Goal: Task Accomplishment & Management: Understand process/instructions

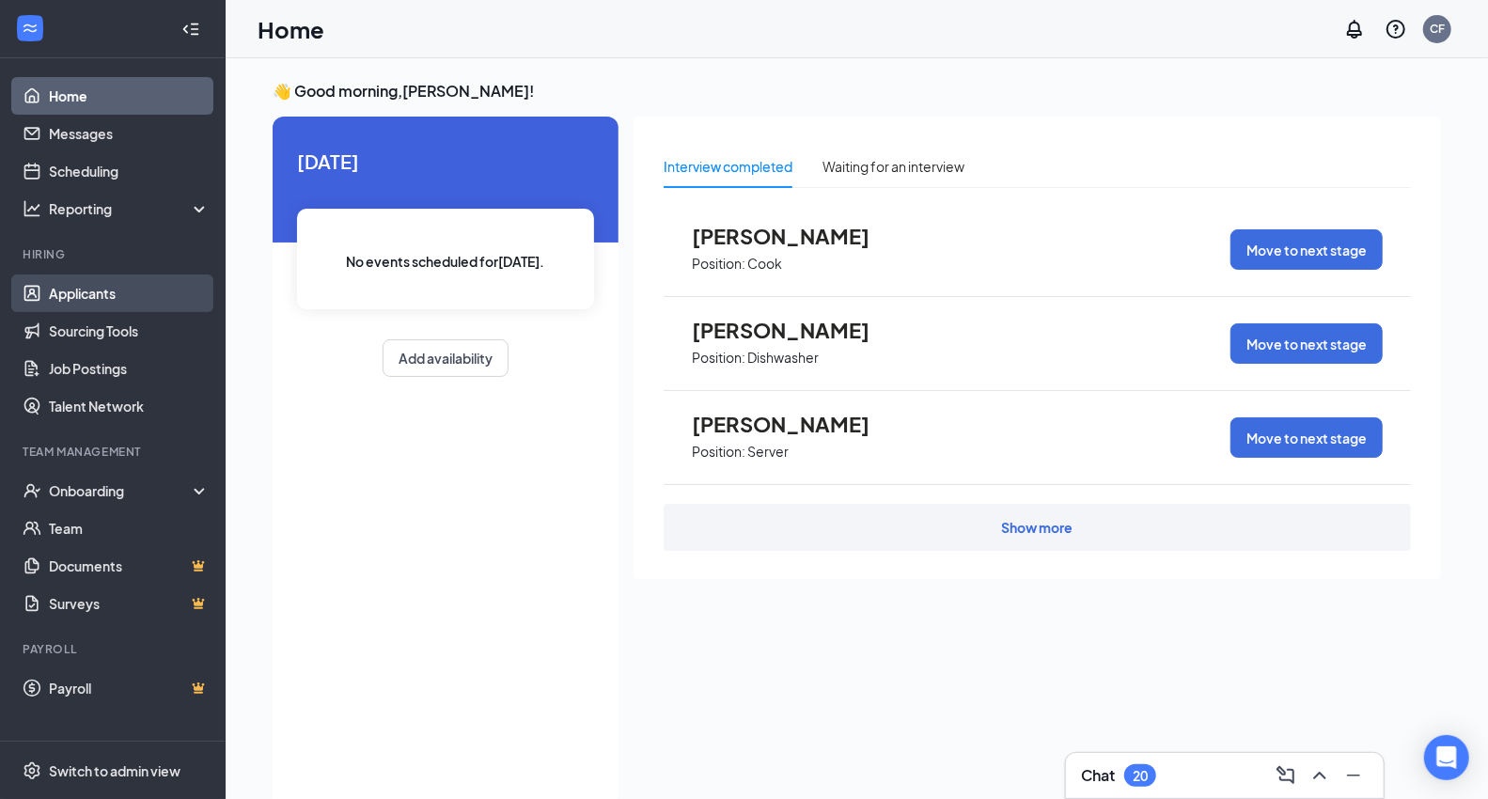
click at [136, 285] on link "Applicants" at bounding box center [129, 293] width 161 height 38
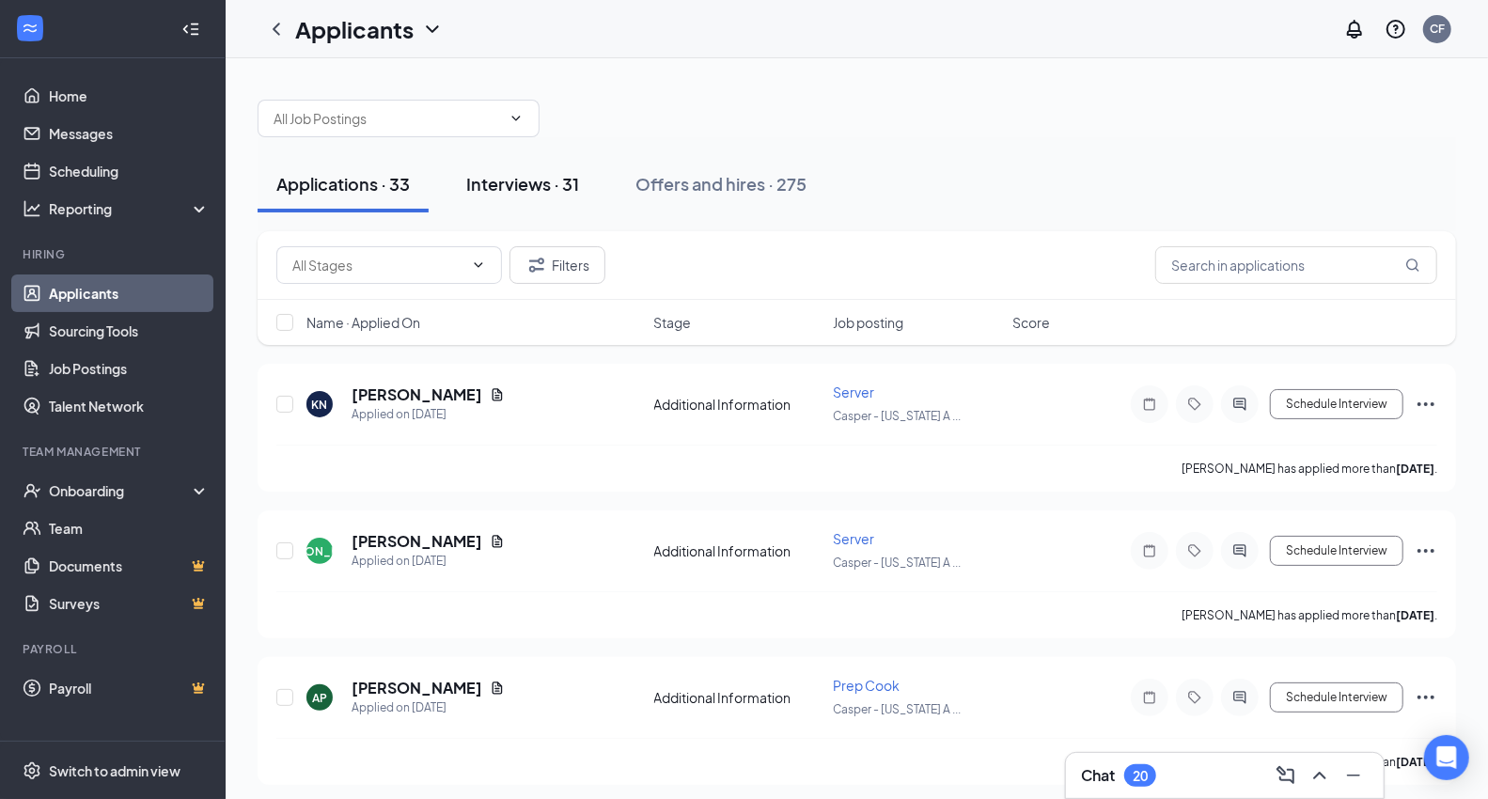
click at [511, 182] on div "Interviews · 31" at bounding box center [522, 183] width 113 height 23
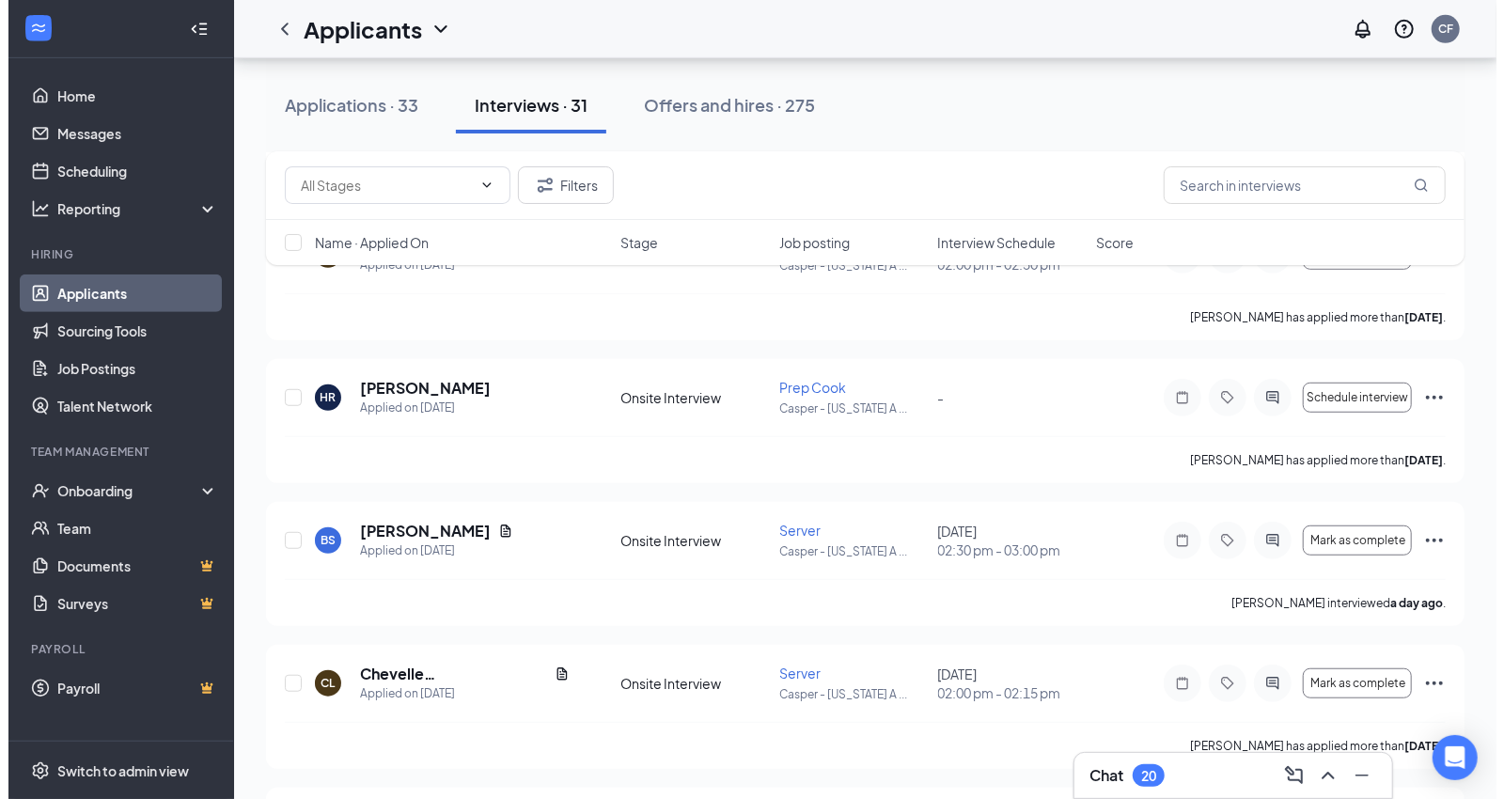
scroll to position [626, 0]
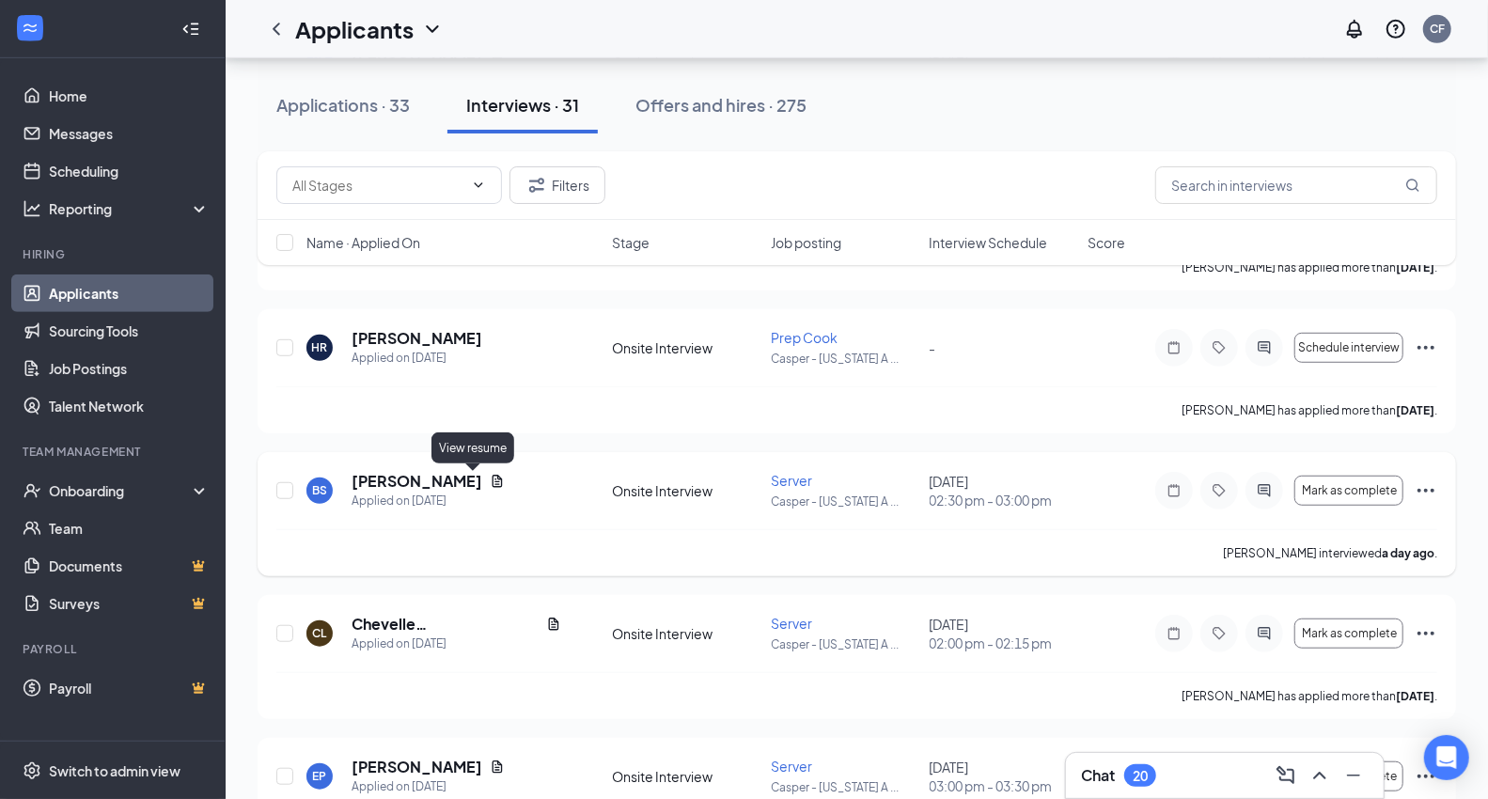
click at [492, 486] on icon "Document" at bounding box center [497, 481] width 10 height 12
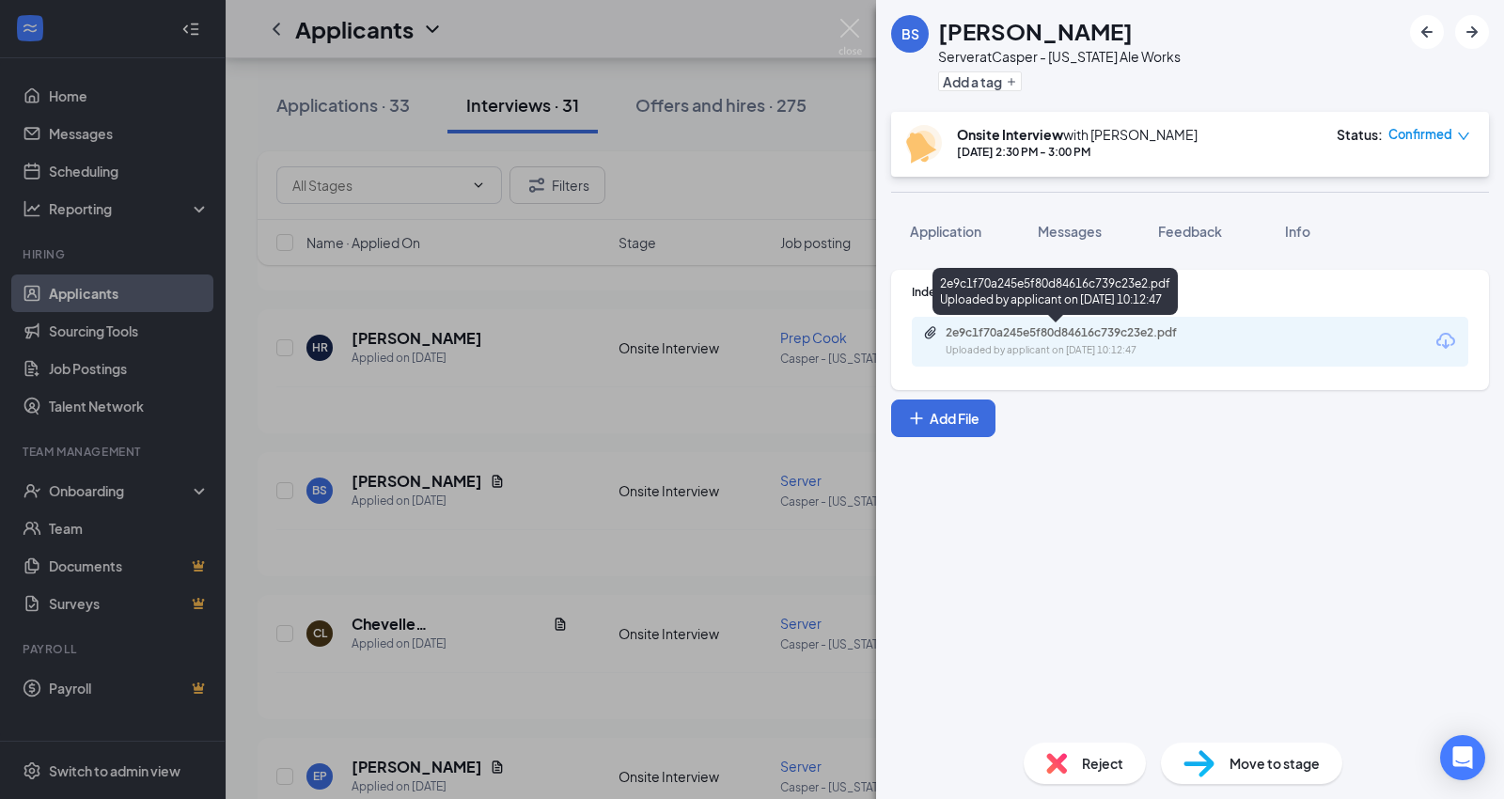
click at [996, 335] on div "2e9c1f70a245e5f80d84616c739c23e2.pdf" at bounding box center [1076, 332] width 263 height 15
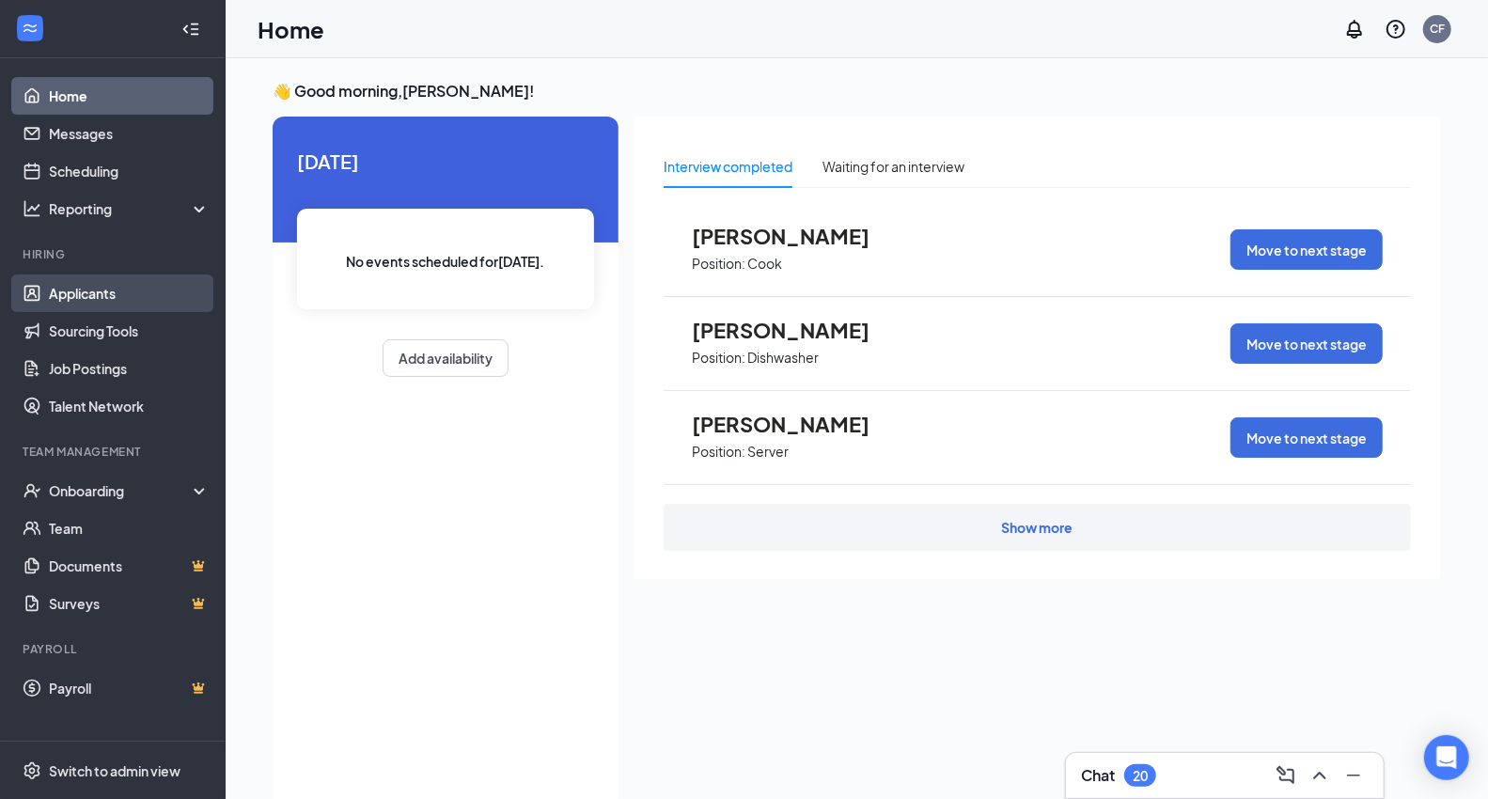
click at [137, 297] on link "Applicants" at bounding box center [129, 293] width 161 height 38
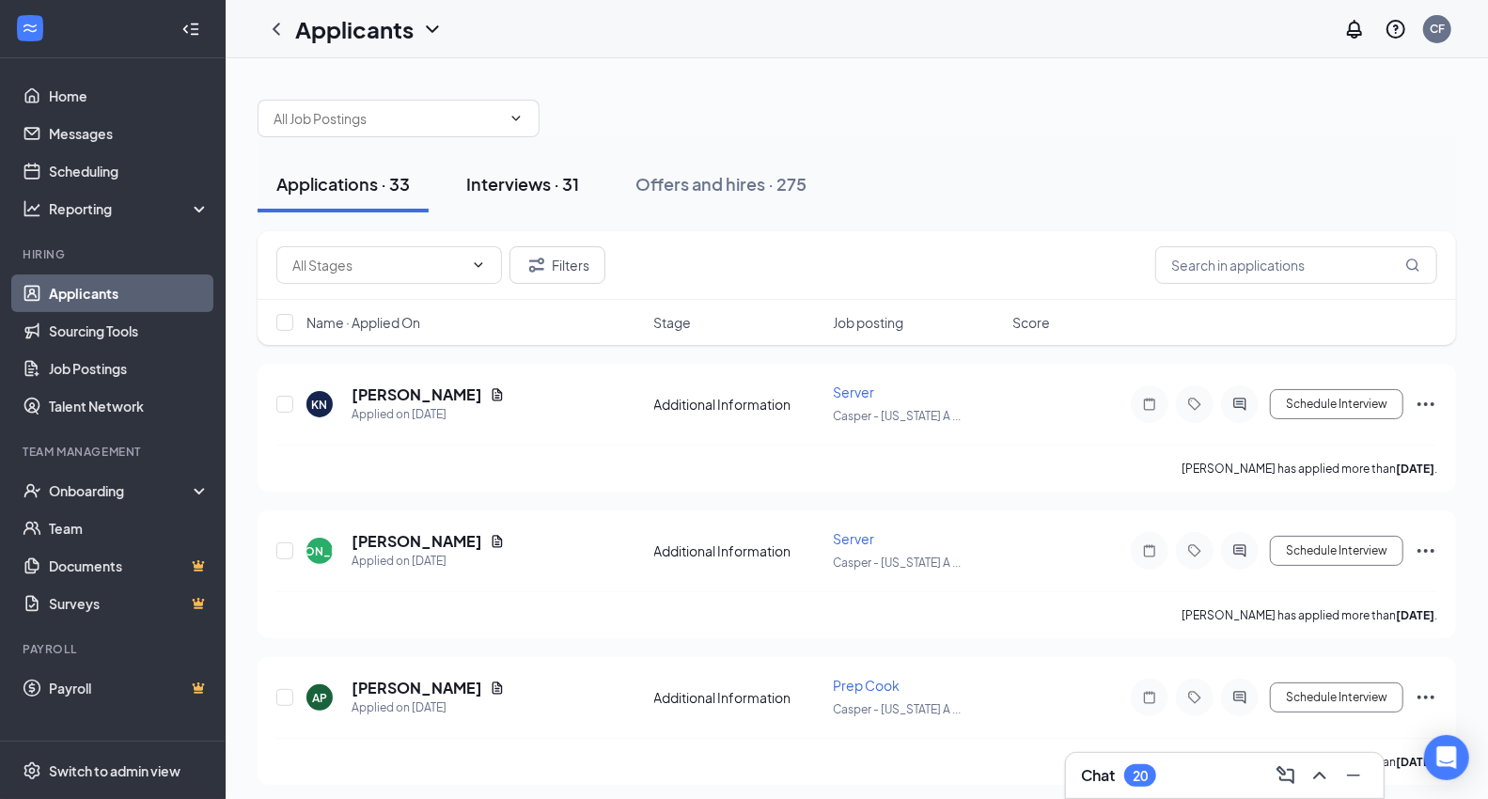
click at [534, 177] on div "Interviews · 31" at bounding box center [522, 183] width 113 height 23
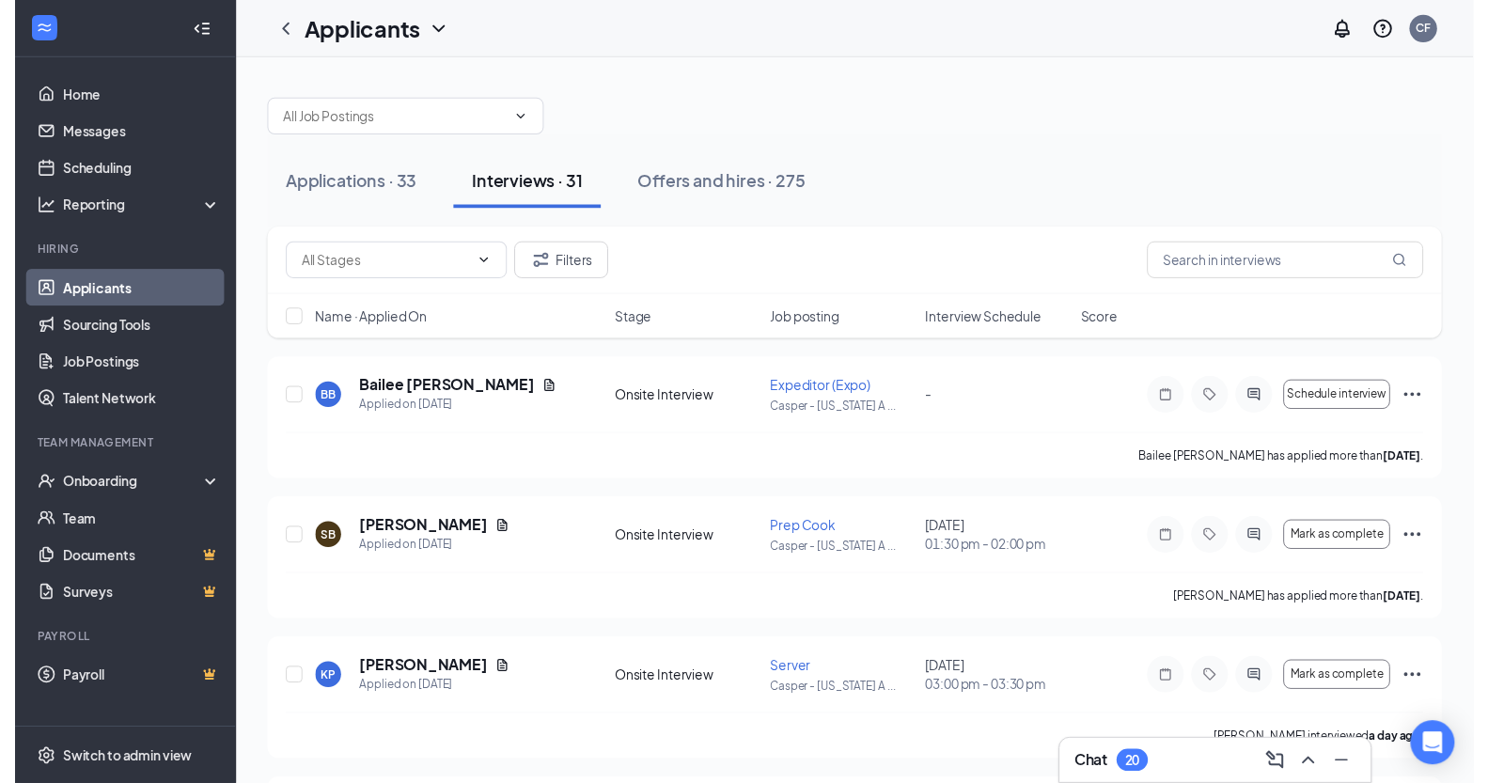
scroll to position [104, 0]
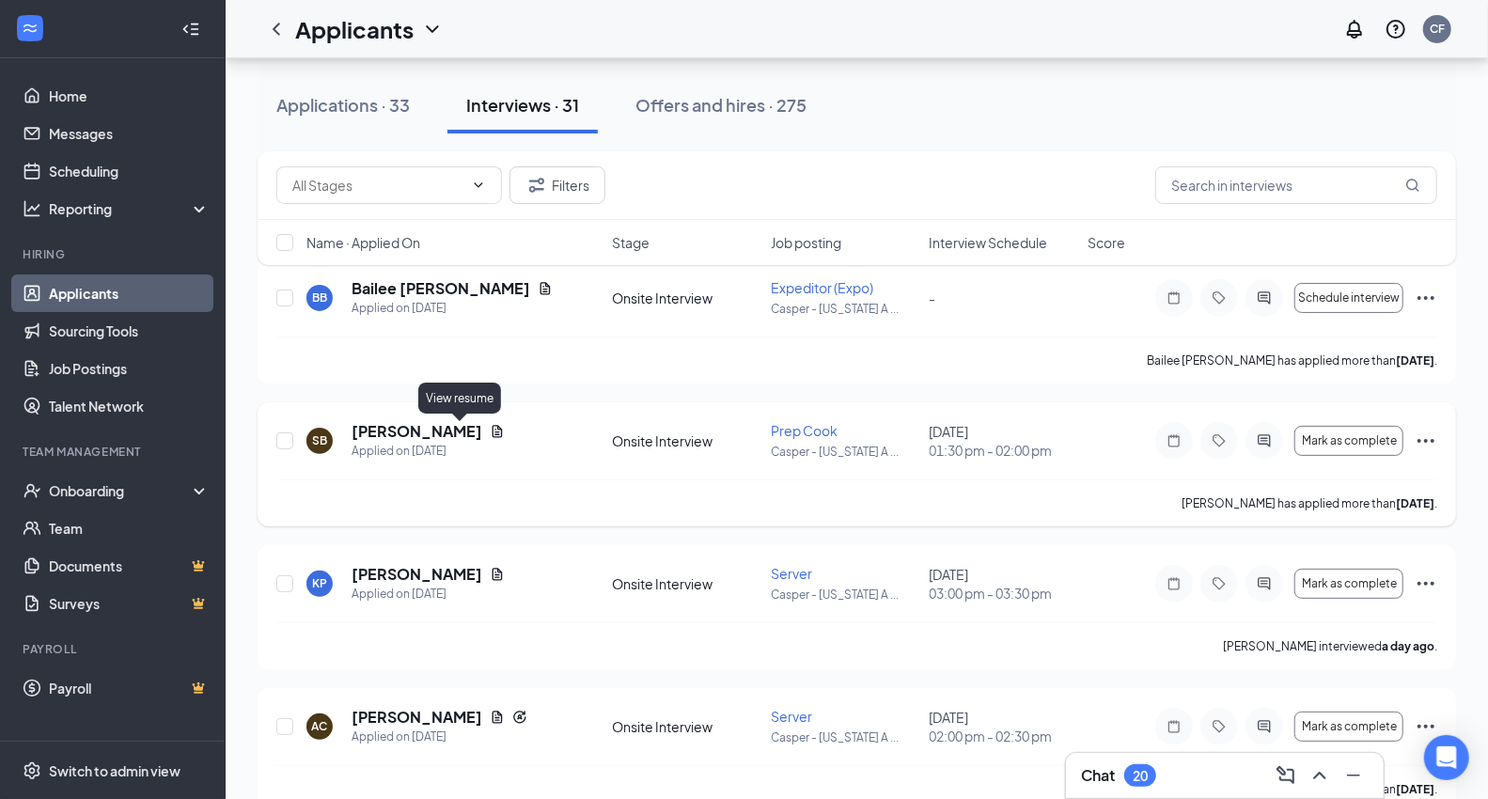
click at [490, 434] on icon "Document" at bounding box center [497, 431] width 15 height 15
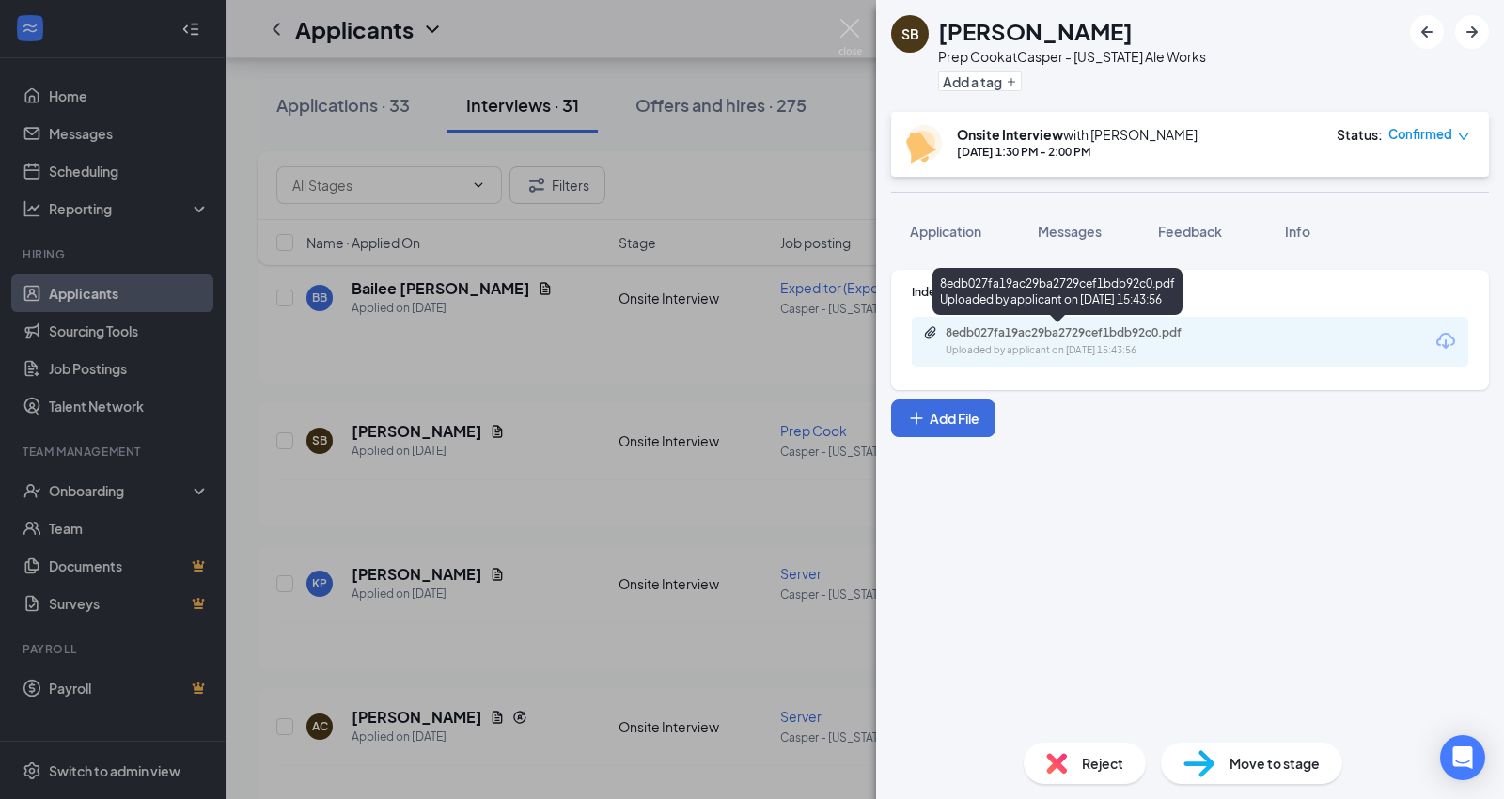
click at [1095, 318] on div "8edb027fa19ac29ba2729cef1bdb92c0.pdf Uploaded by applicant on Aug 20, 2025 at 1…" at bounding box center [1057, 295] width 250 height 55
click at [1084, 348] on div "Uploaded by applicant on Aug 20, 2025 at 15:43:56" at bounding box center [1086, 350] width 282 height 15
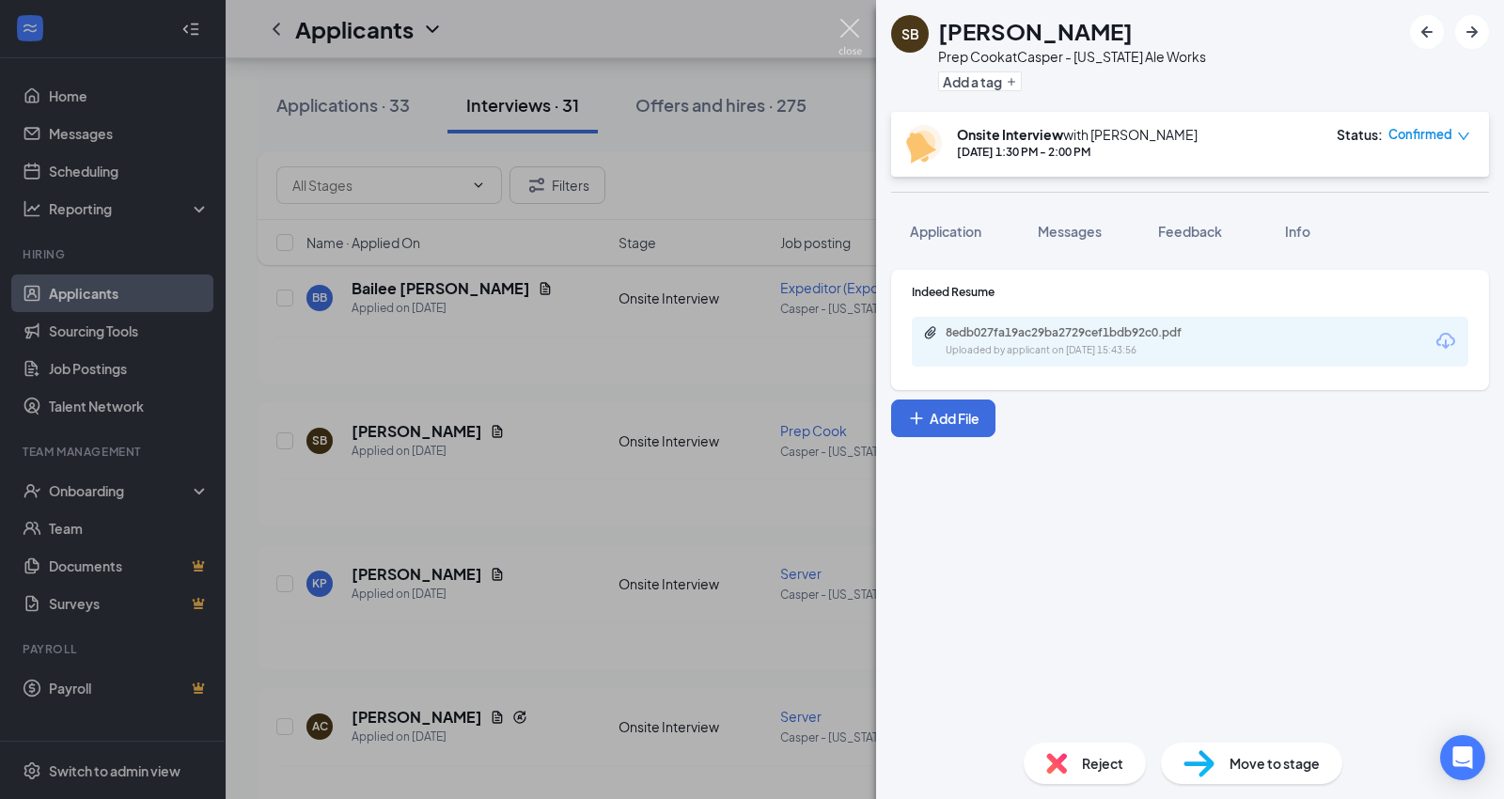
click at [839, 45] on img at bounding box center [849, 37] width 23 height 37
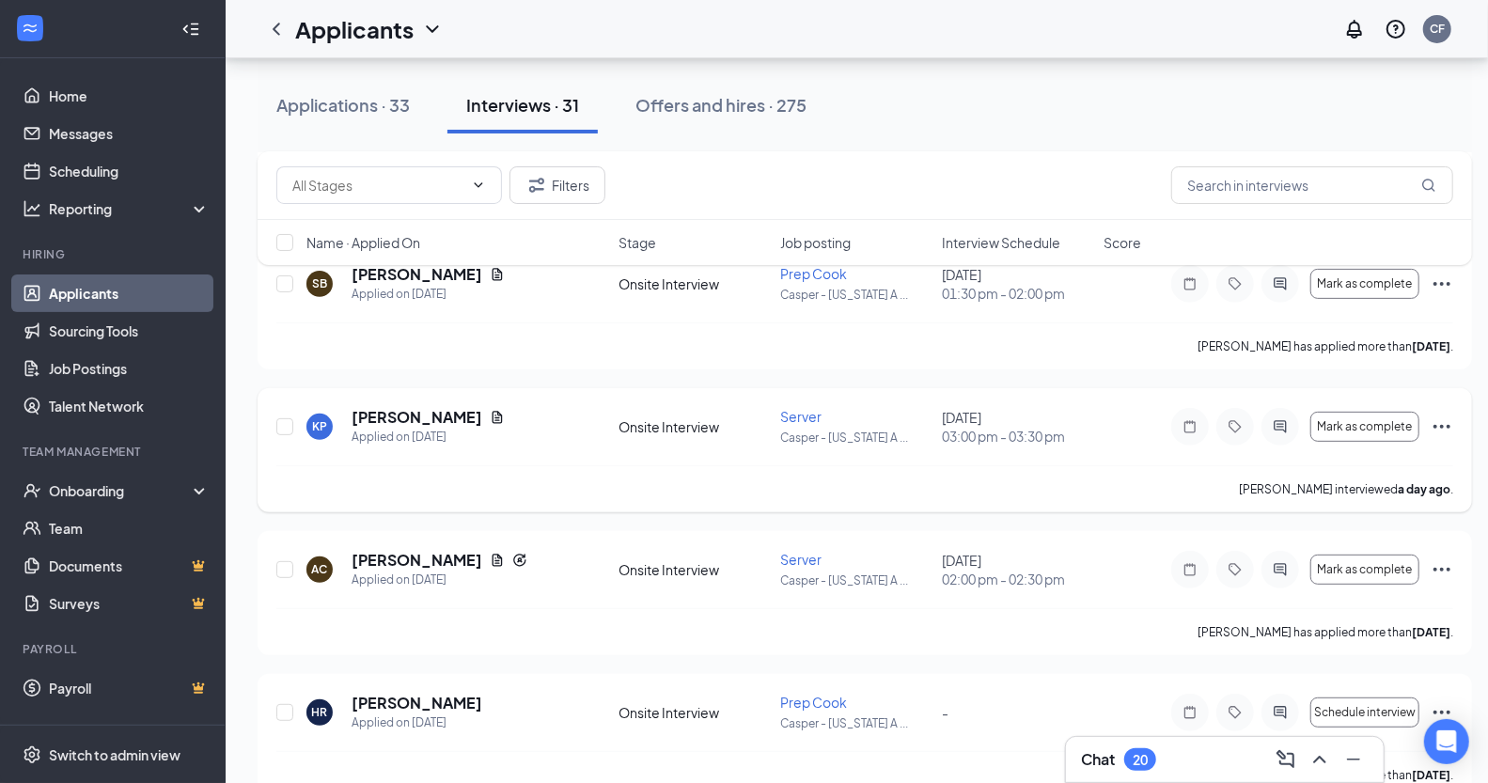
scroll to position [313, 0]
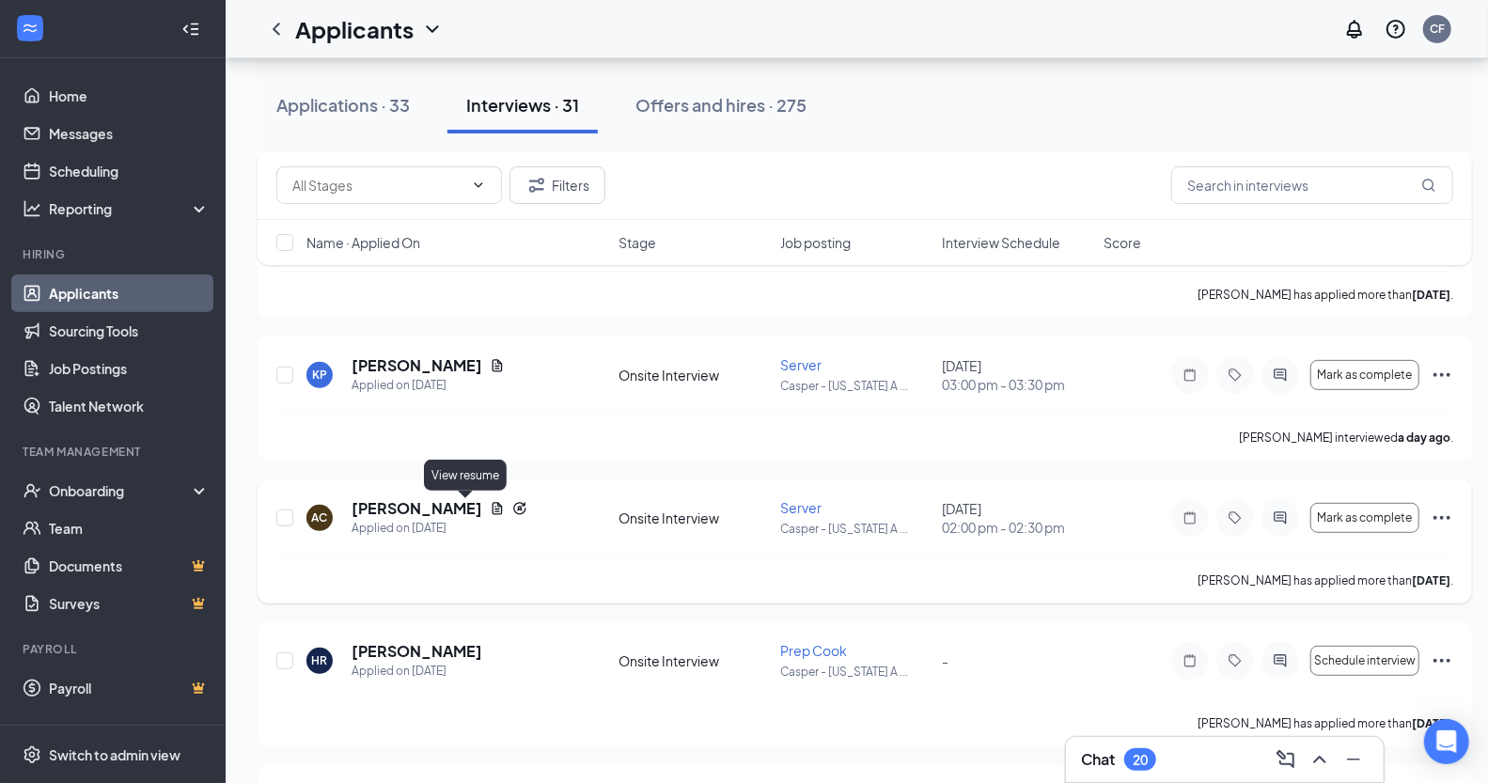
click at [490, 507] on icon "Document" at bounding box center [497, 508] width 15 height 15
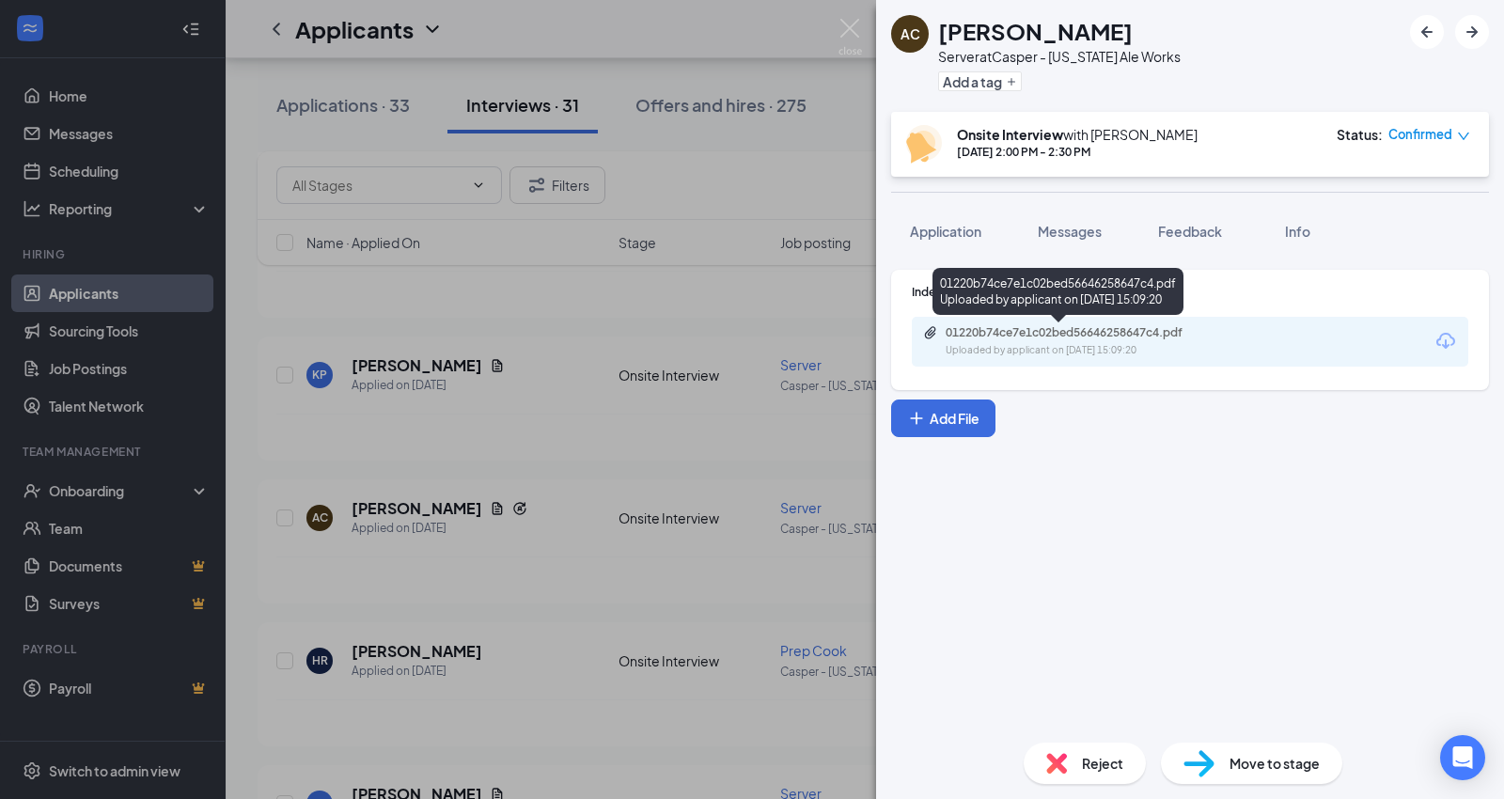
click at [1115, 343] on div "Uploaded by applicant on Aug 20, 2025 at 15:09:20" at bounding box center [1086, 350] width 282 height 15
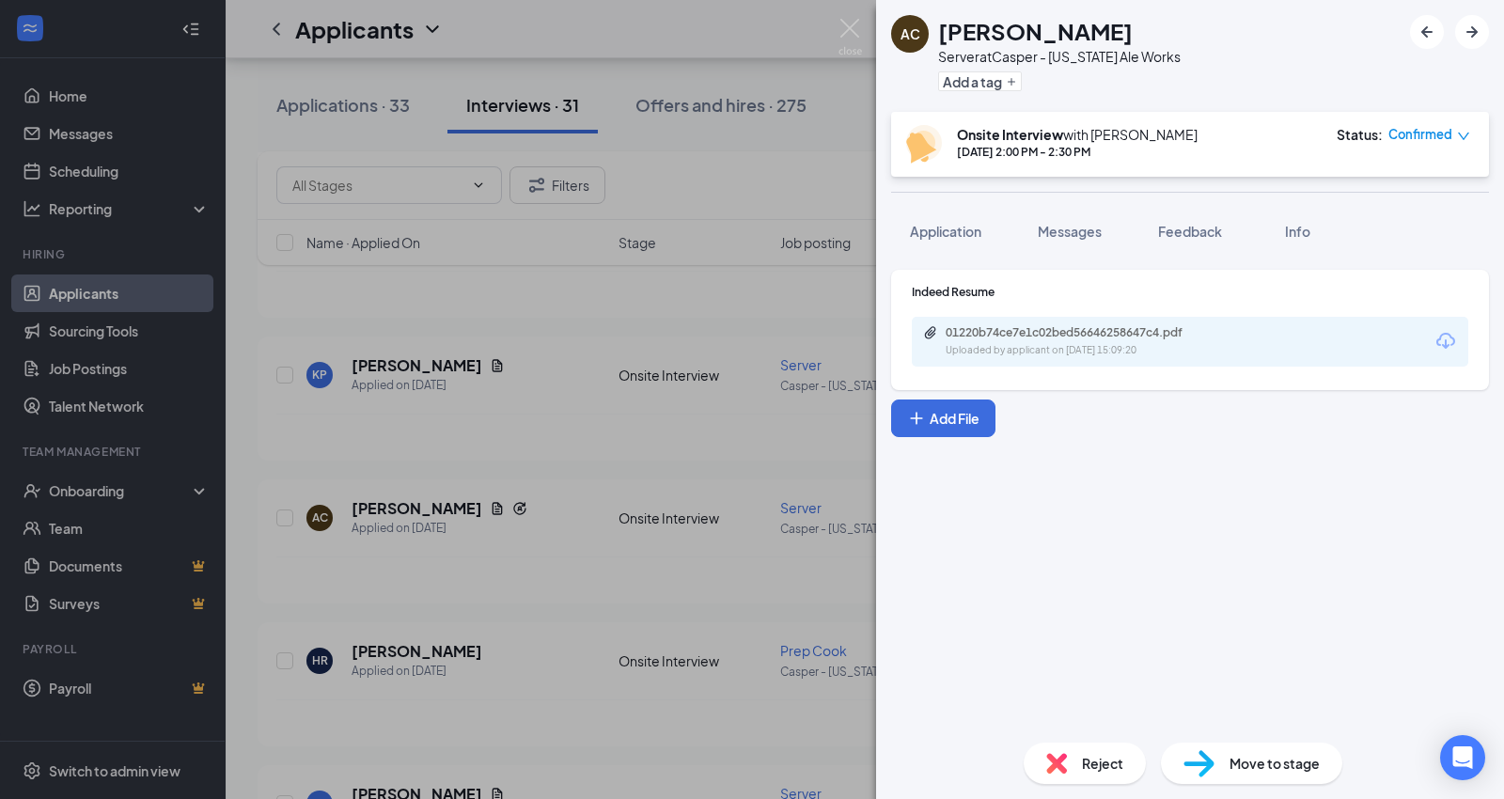
click at [834, 36] on div "AC Ashlynn Cady Server at Casper - Wyoming Ale Works Add a tag Onsite Interview…" at bounding box center [752, 399] width 1504 height 799
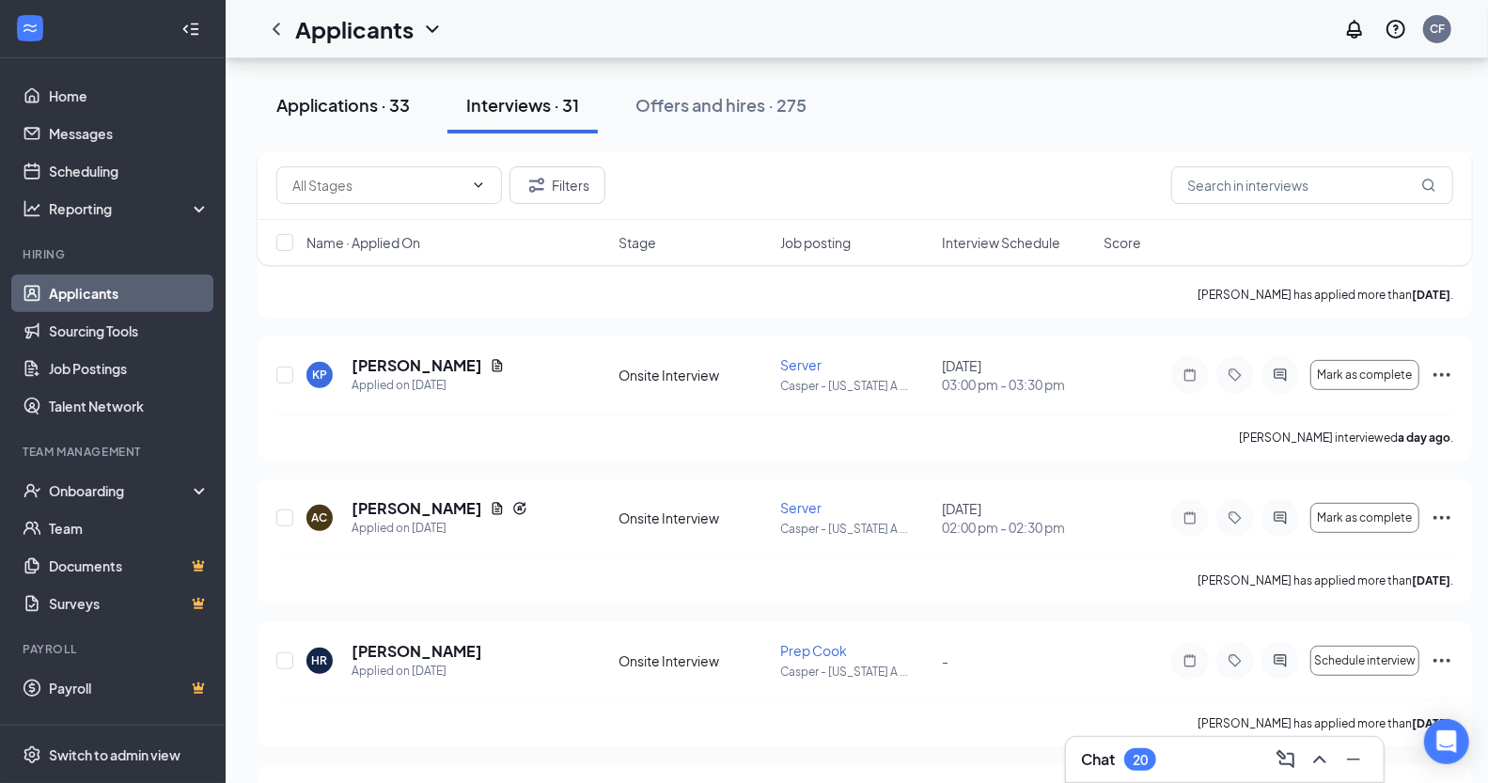
click at [294, 99] on div "Applications · 33" at bounding box center [342, 104] width 133 height 23
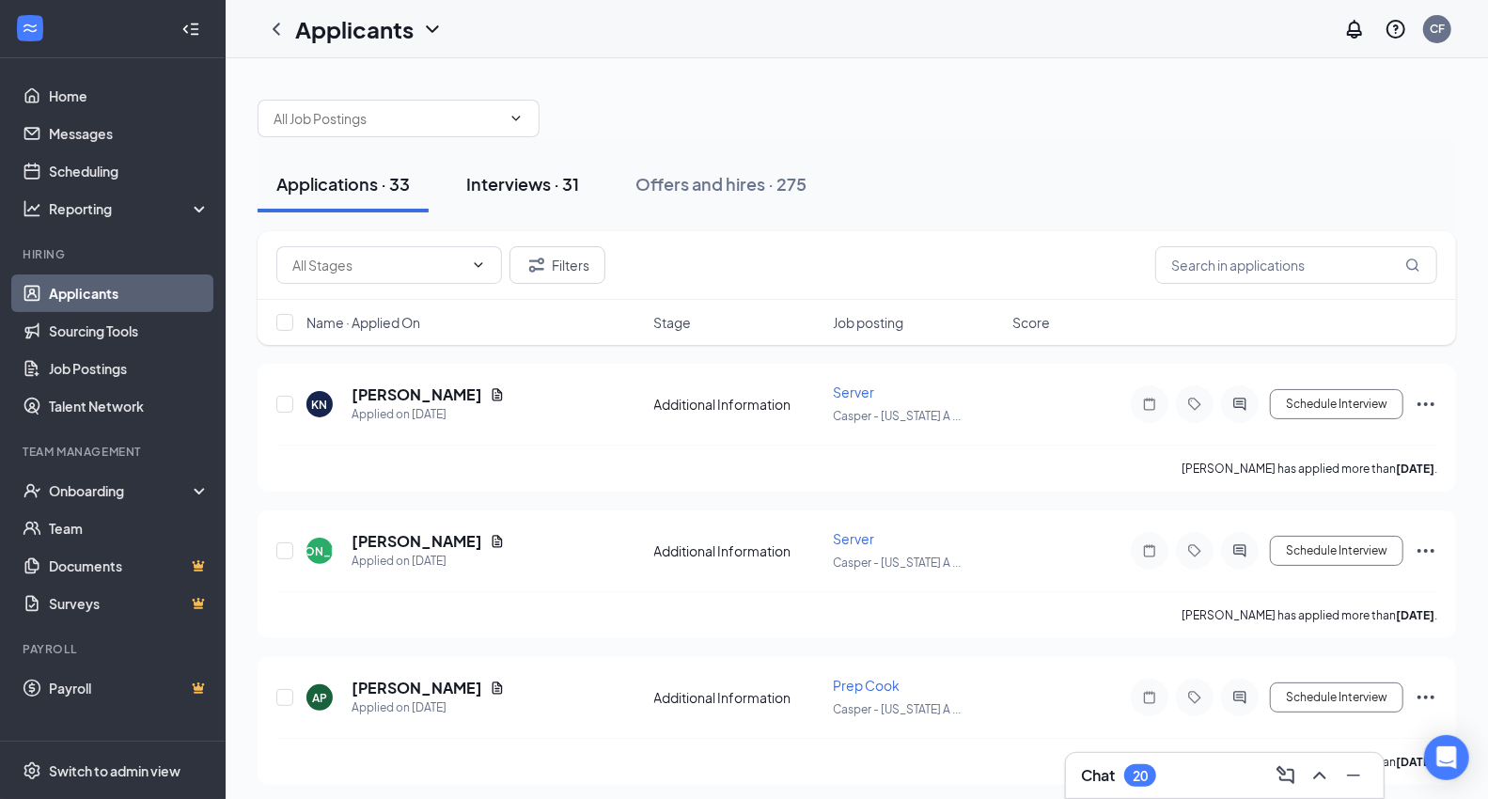
click at [551, 166] on button "Interviews · 31" at bounding box center [522, 184] width 150 height 56
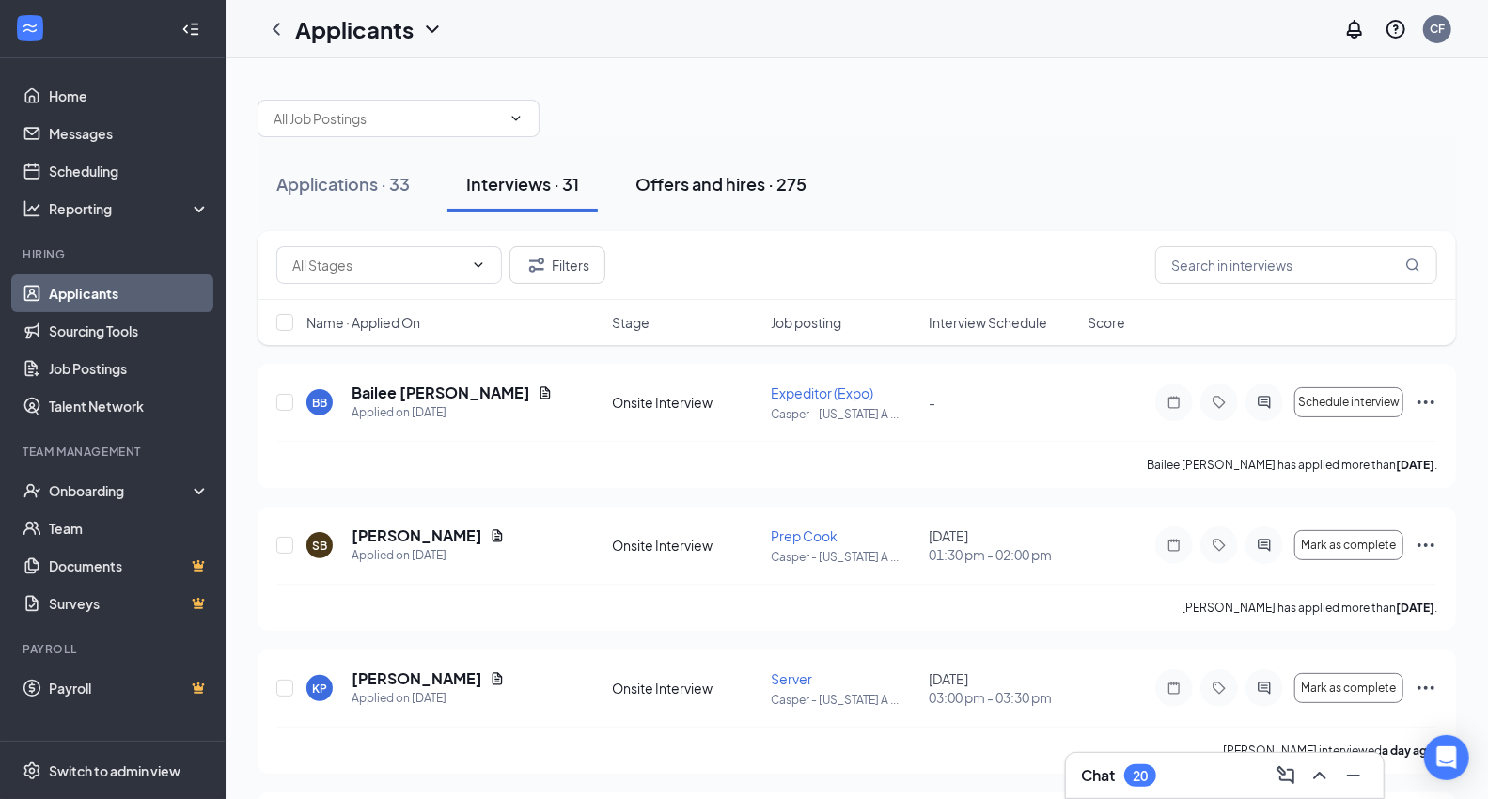
click at [724, 188] on div "Offers and hires · 275" at bounding box center [720, 183] width 171 height 23
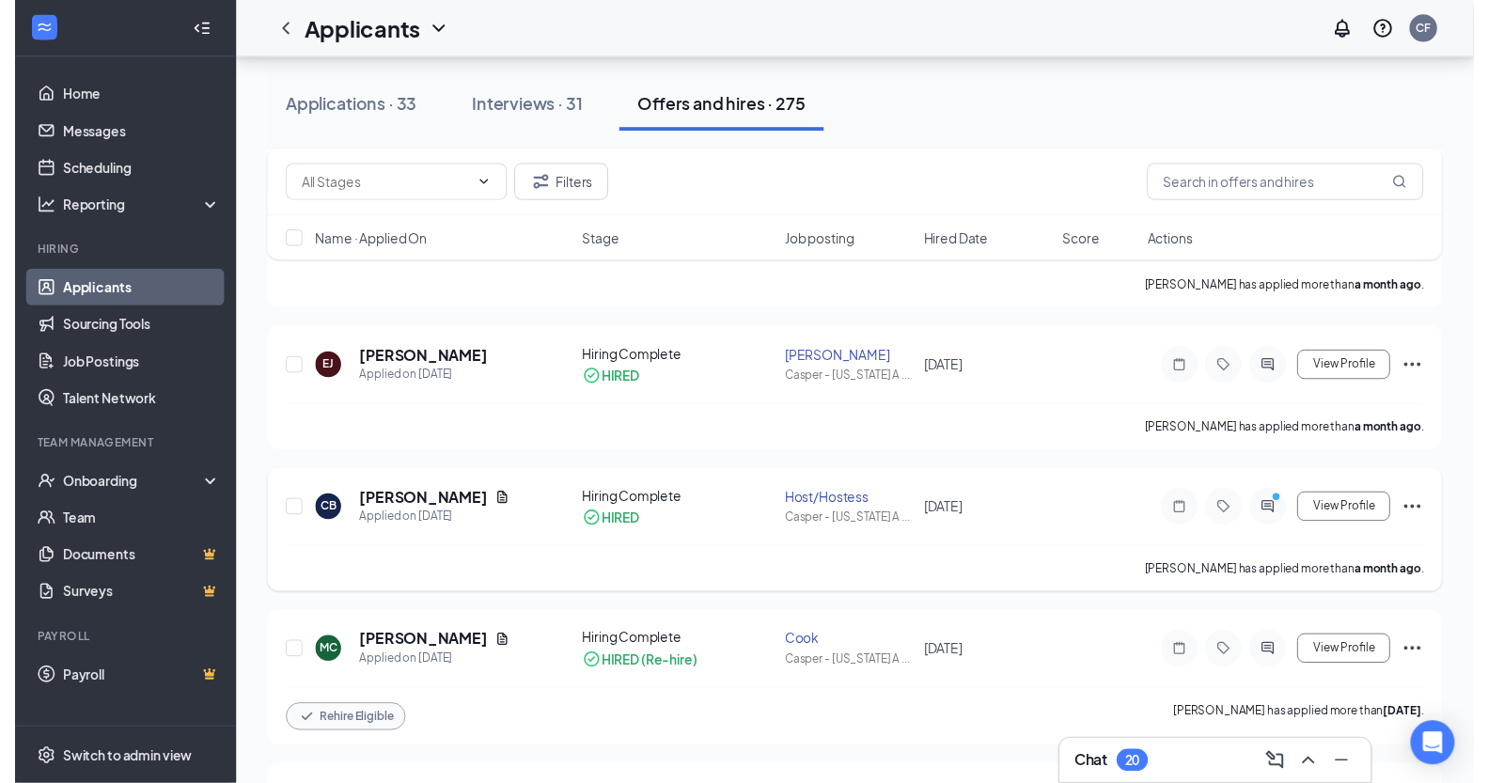
scroll to position [940, 0]
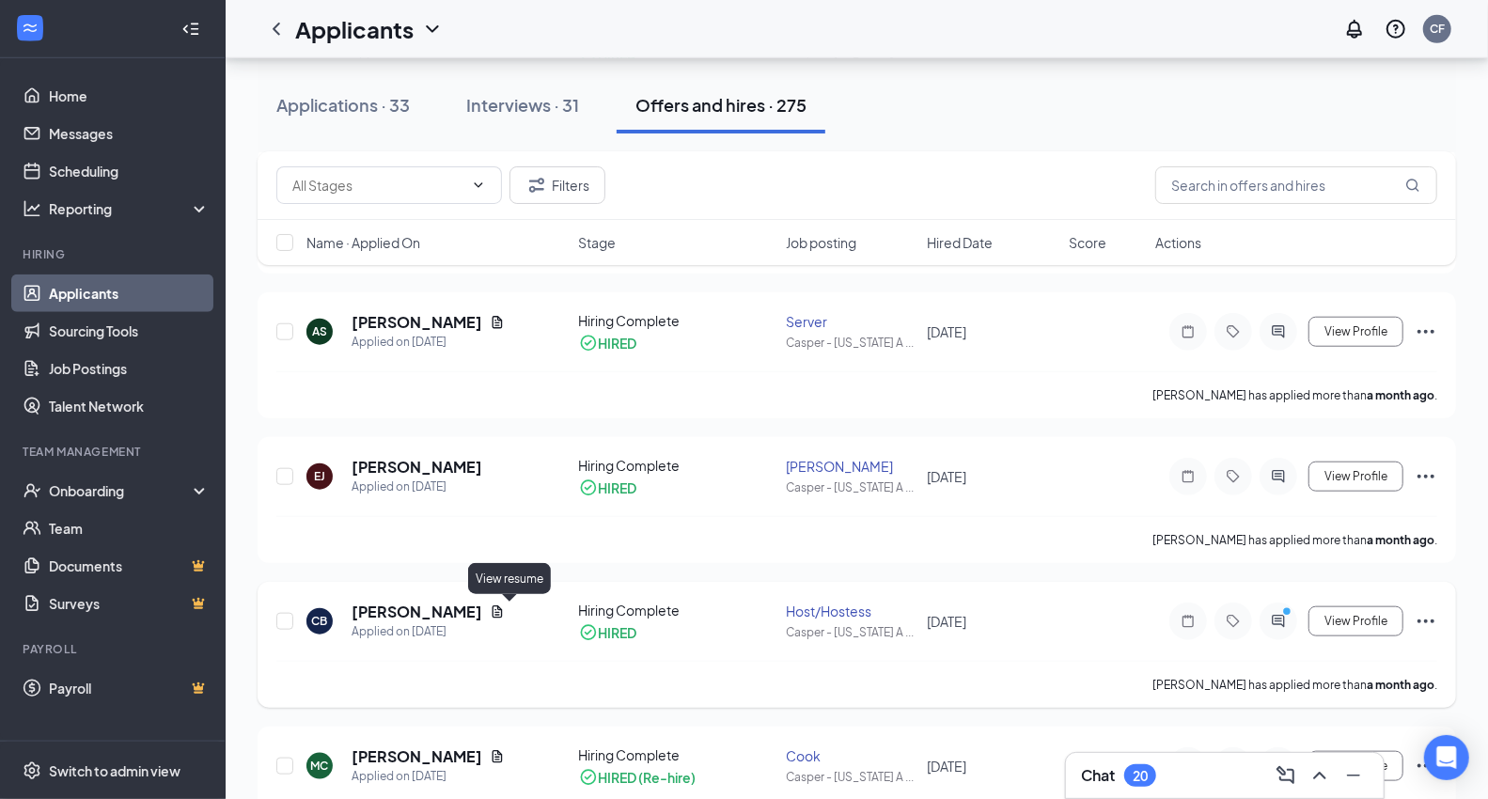
click at [505, 608] on icon "Document" at bounding box center [497, 611] width 15 height 15
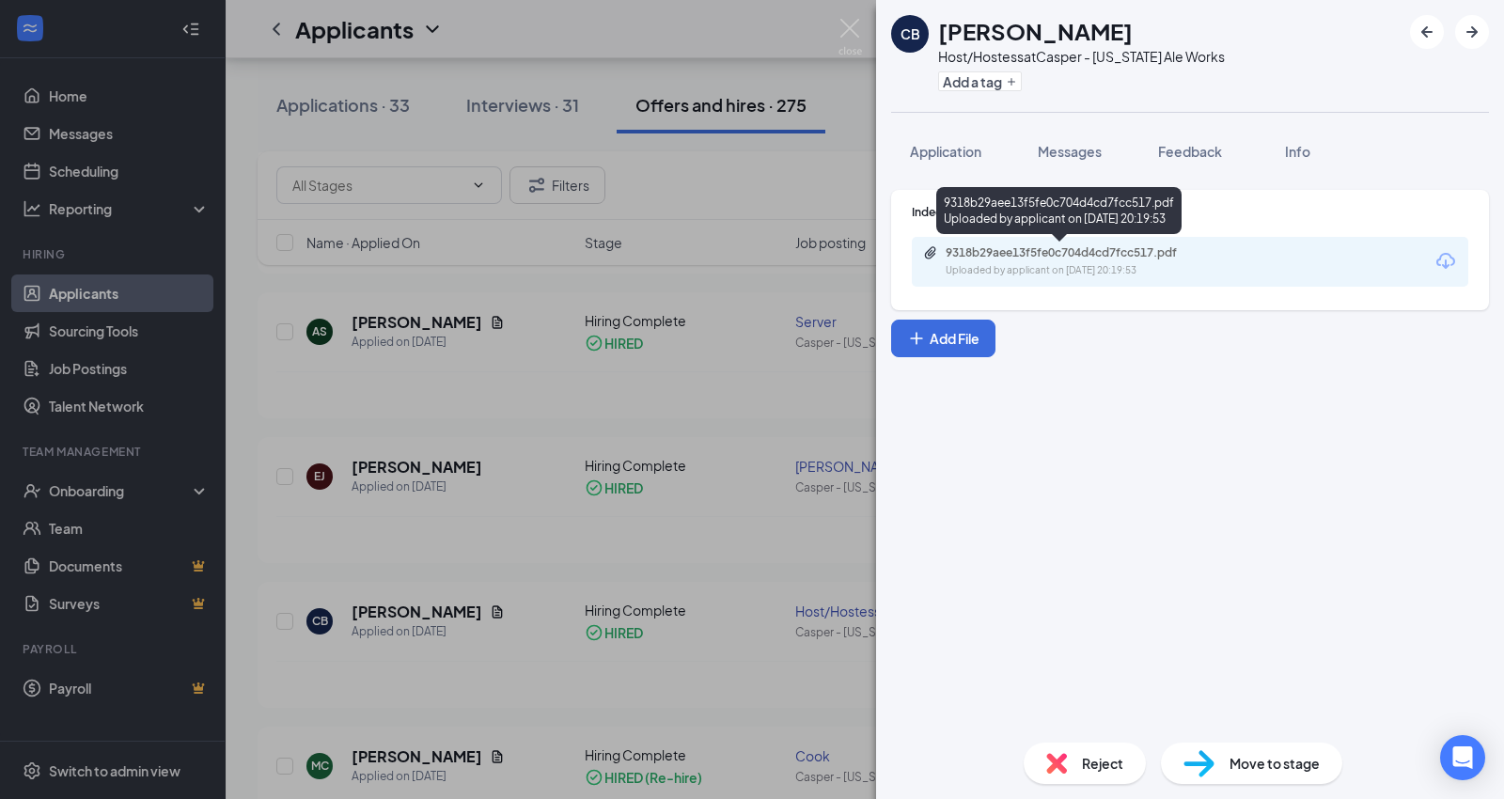
click at [1003, 250] on div "9318b29aee13f5fe0c704d4cd7fcc517.pdf" at bounding box center [1076, 252] width 263 height 15
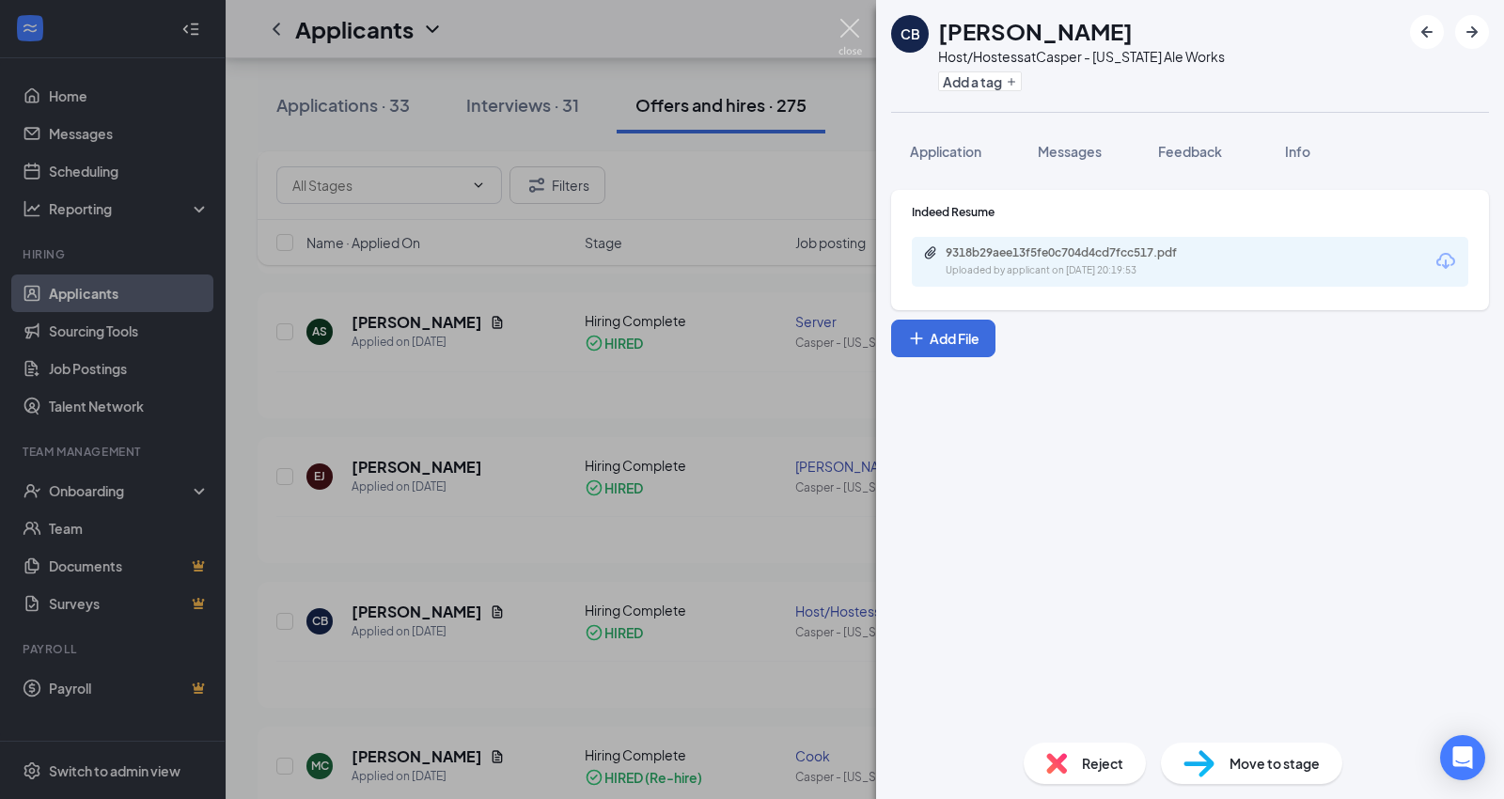
click at [850, 34] on img at bounding box center [849, 37] width 23 height 37
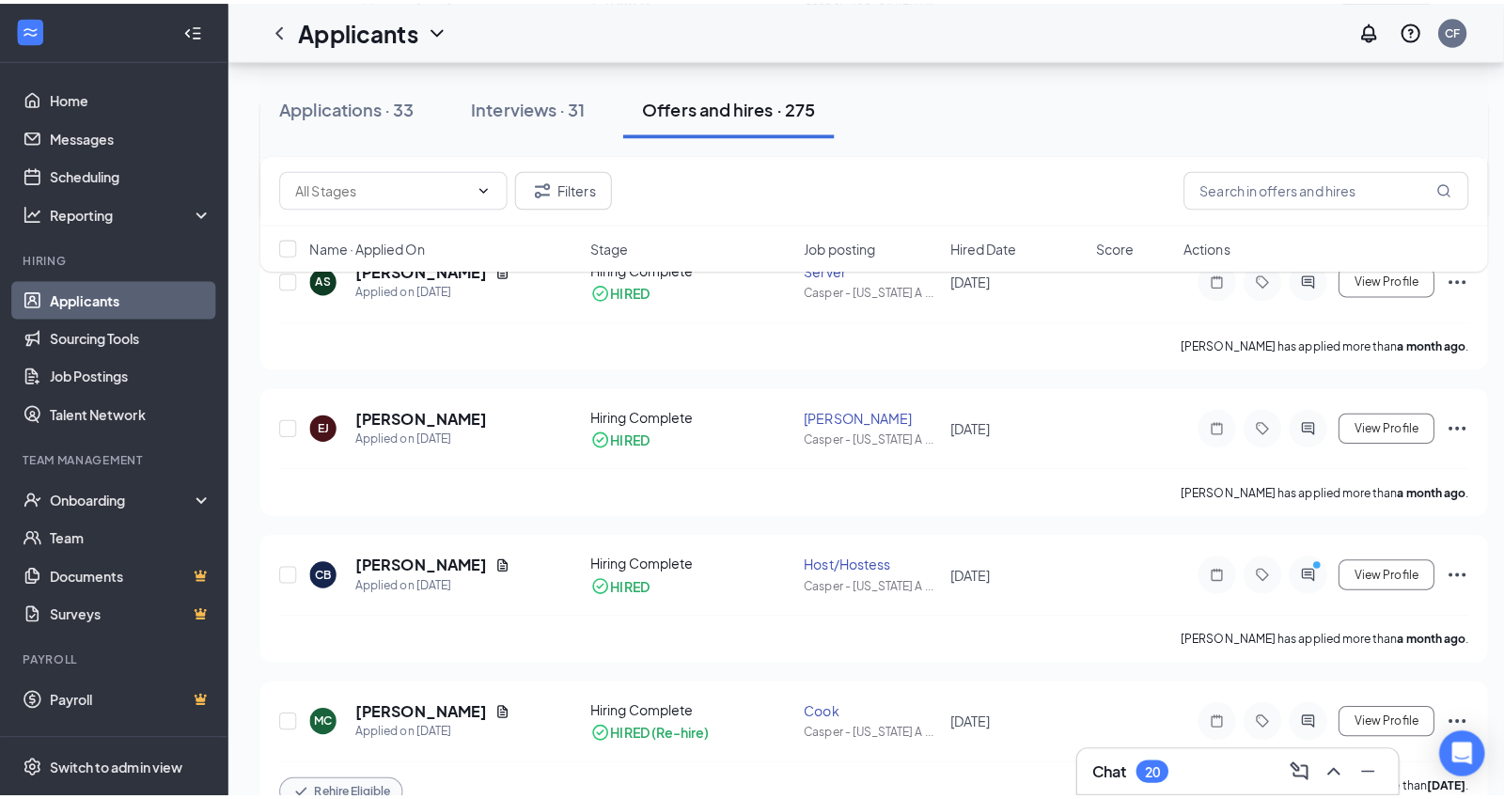
scroll to position [1044, 0]
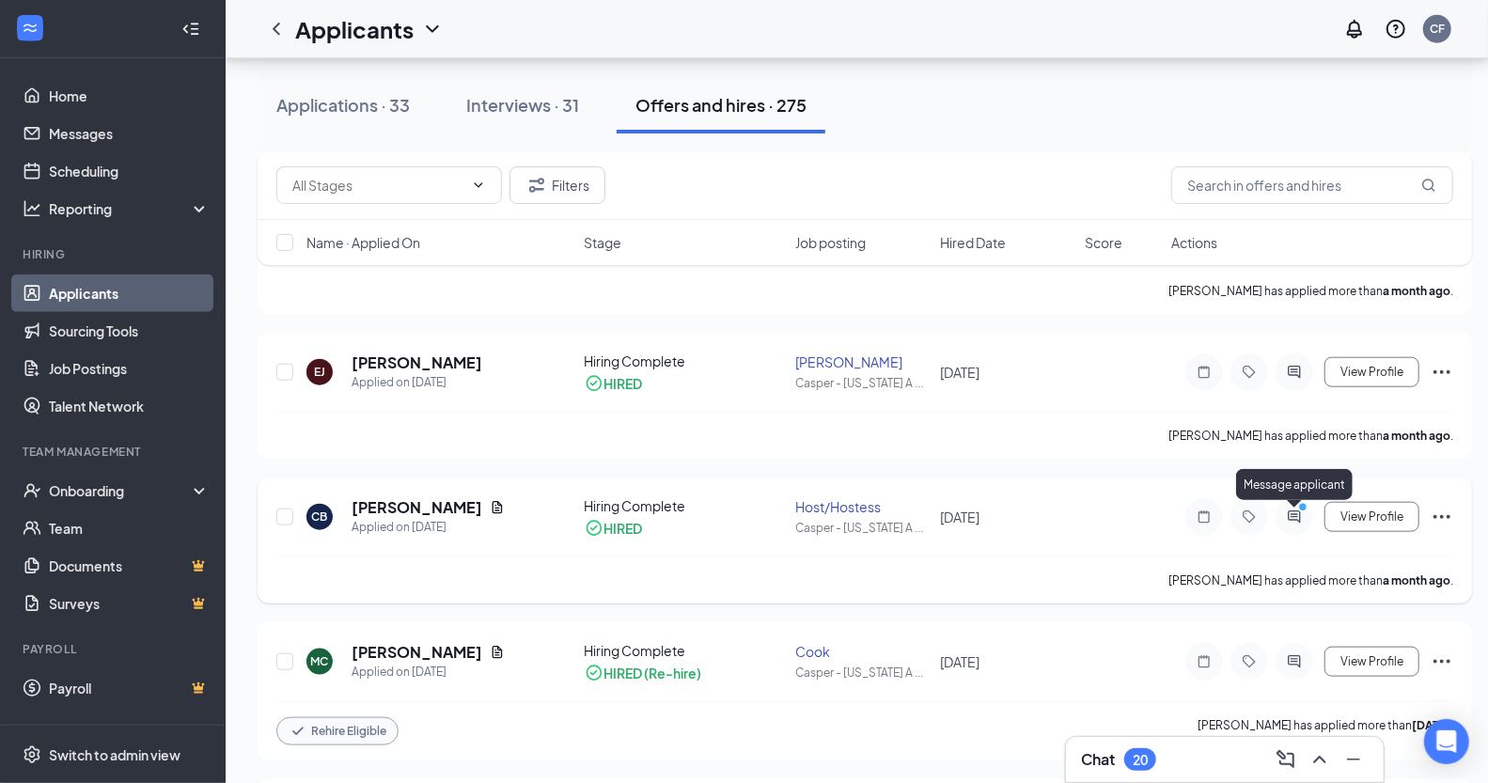
click at [1286, 518] on icon "ActiveChat" at bounding box center [1294, 516] width 23 height 15
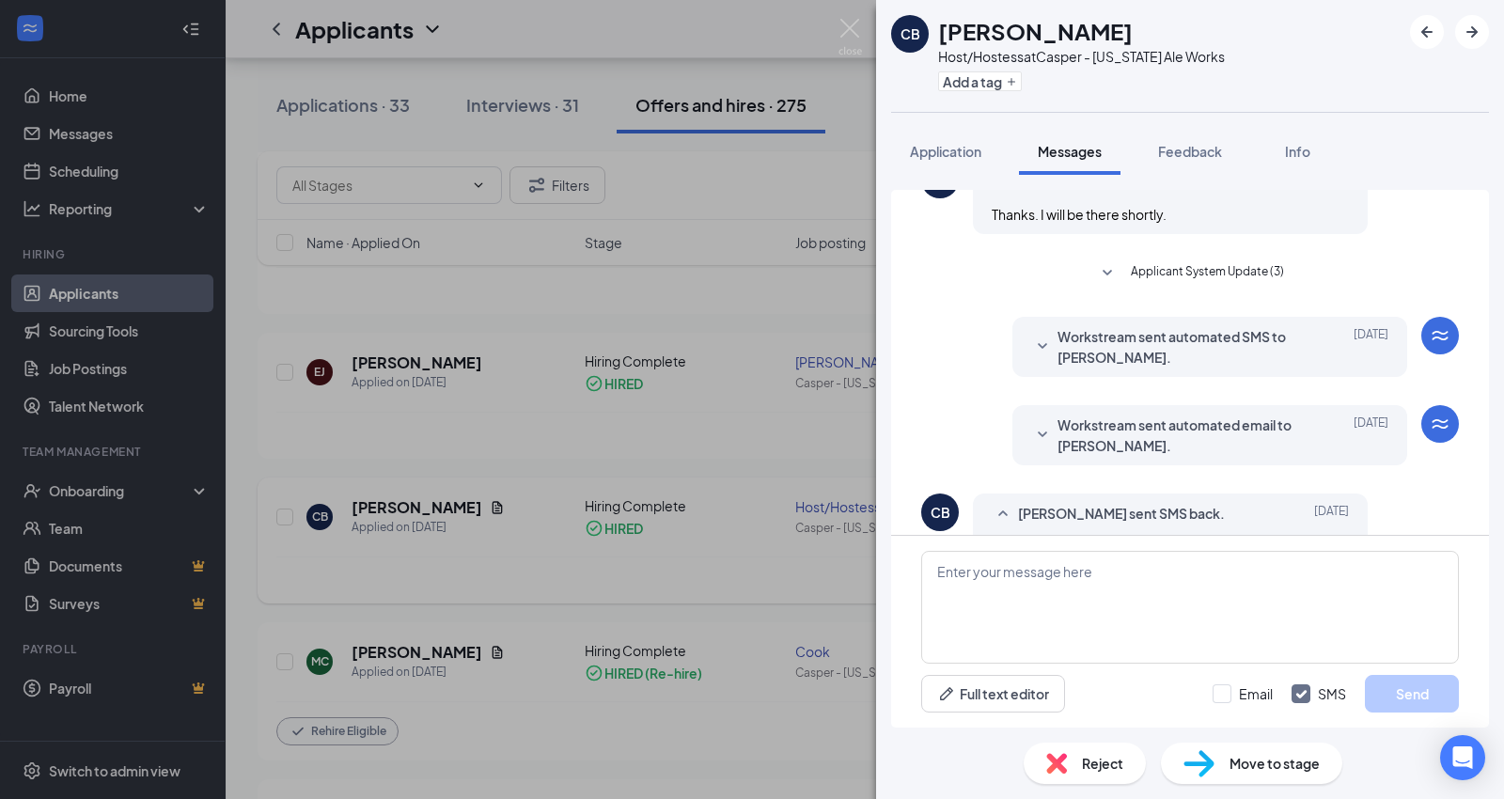
scroll to position [413, 0]
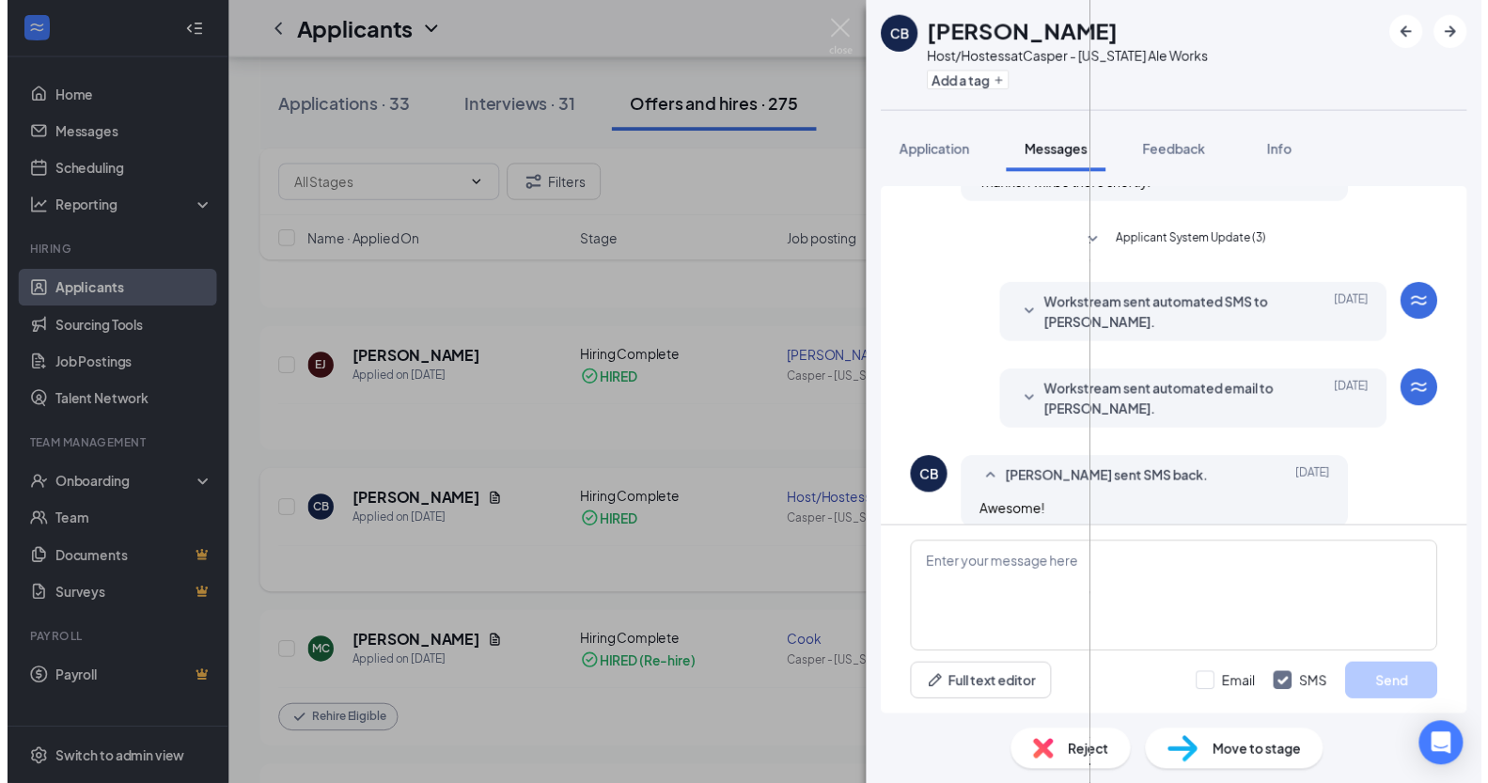
scroll to position [413, 0]
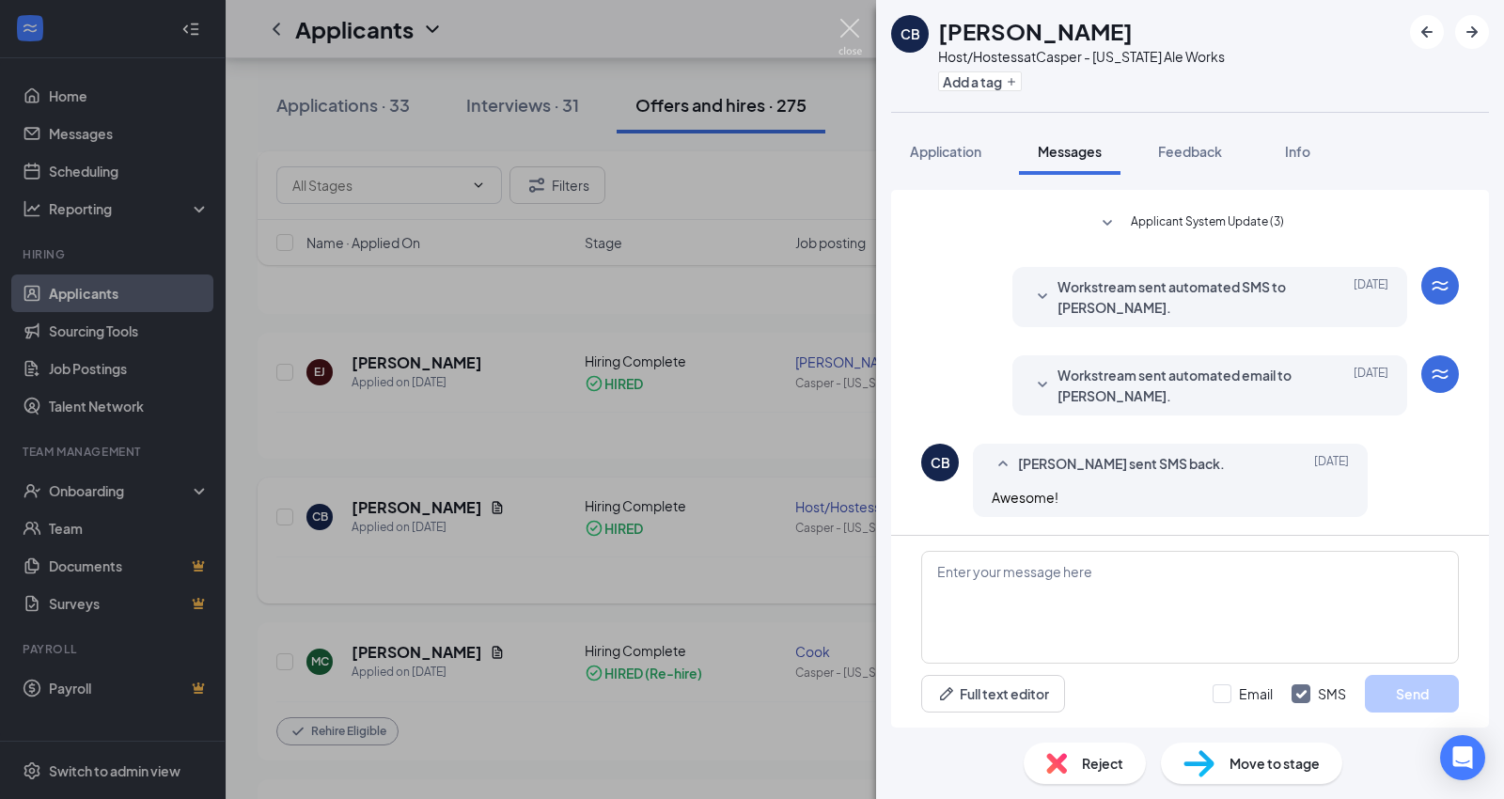
click at [841, 39] on img at bounding box center [849, 37] width 23 height 37
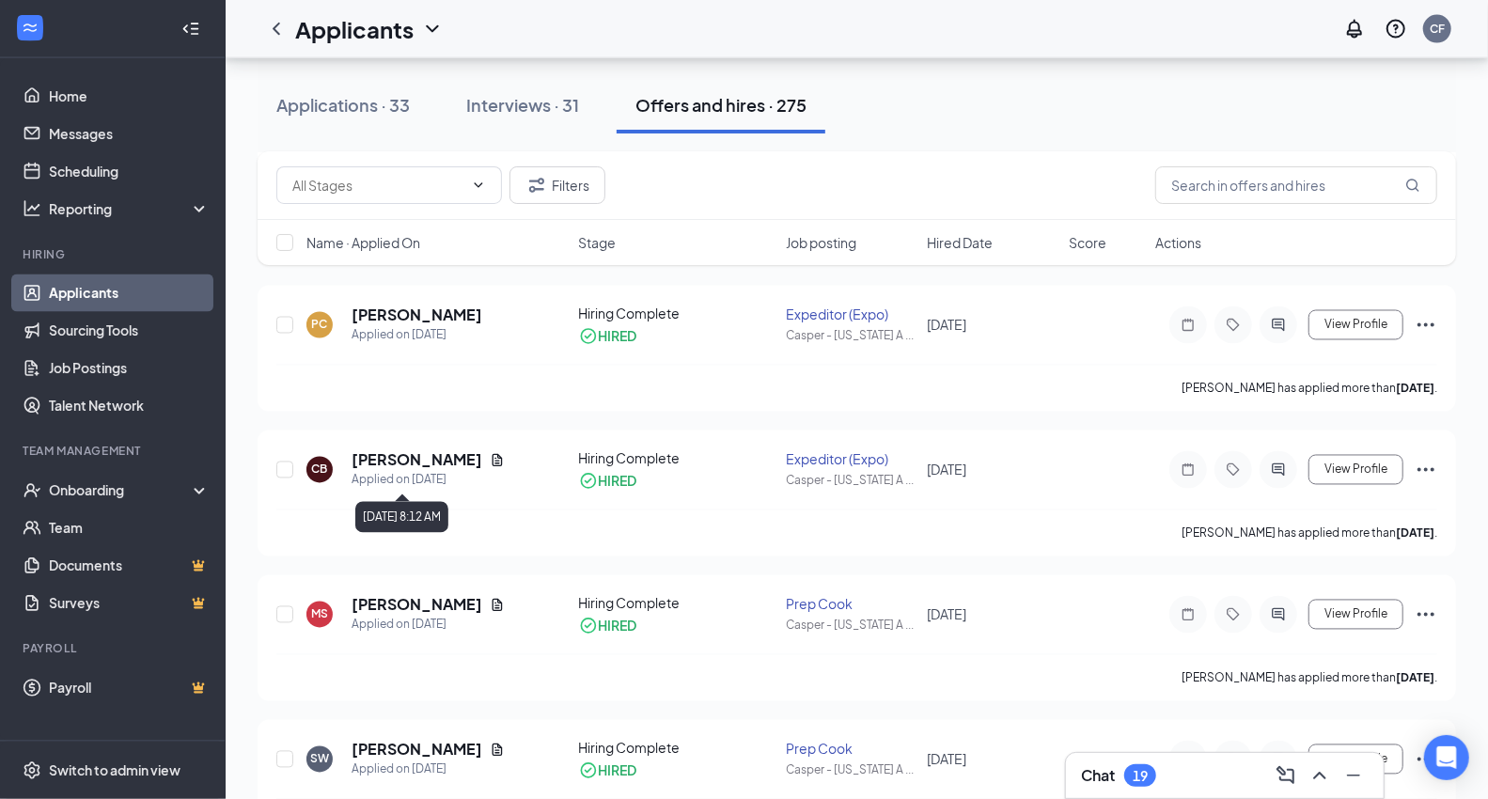
scroll to position [2297, 0]
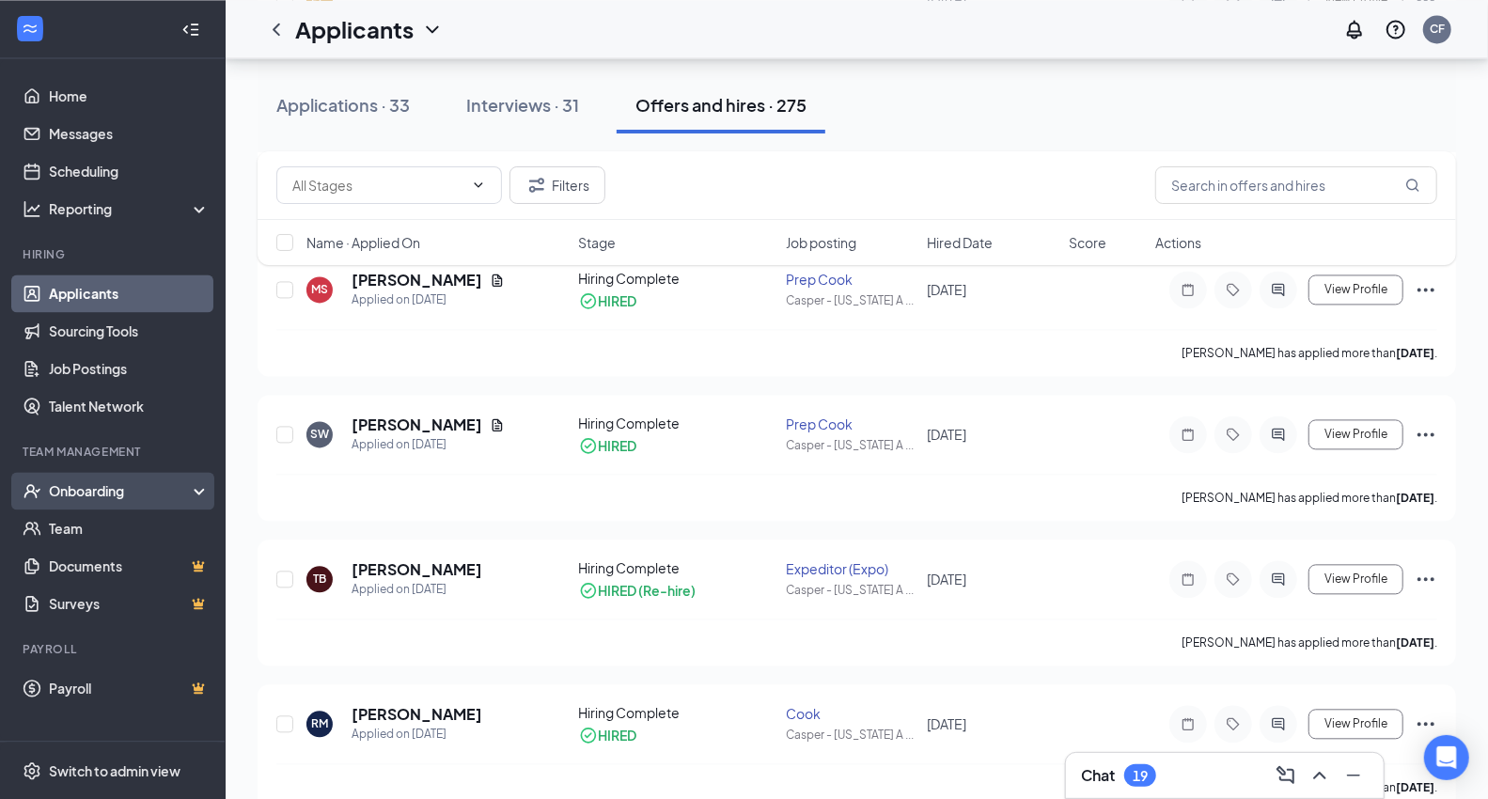
click at [170, 487] on div "Onboarding" at bounding box center [121, 490] width 145 height 19
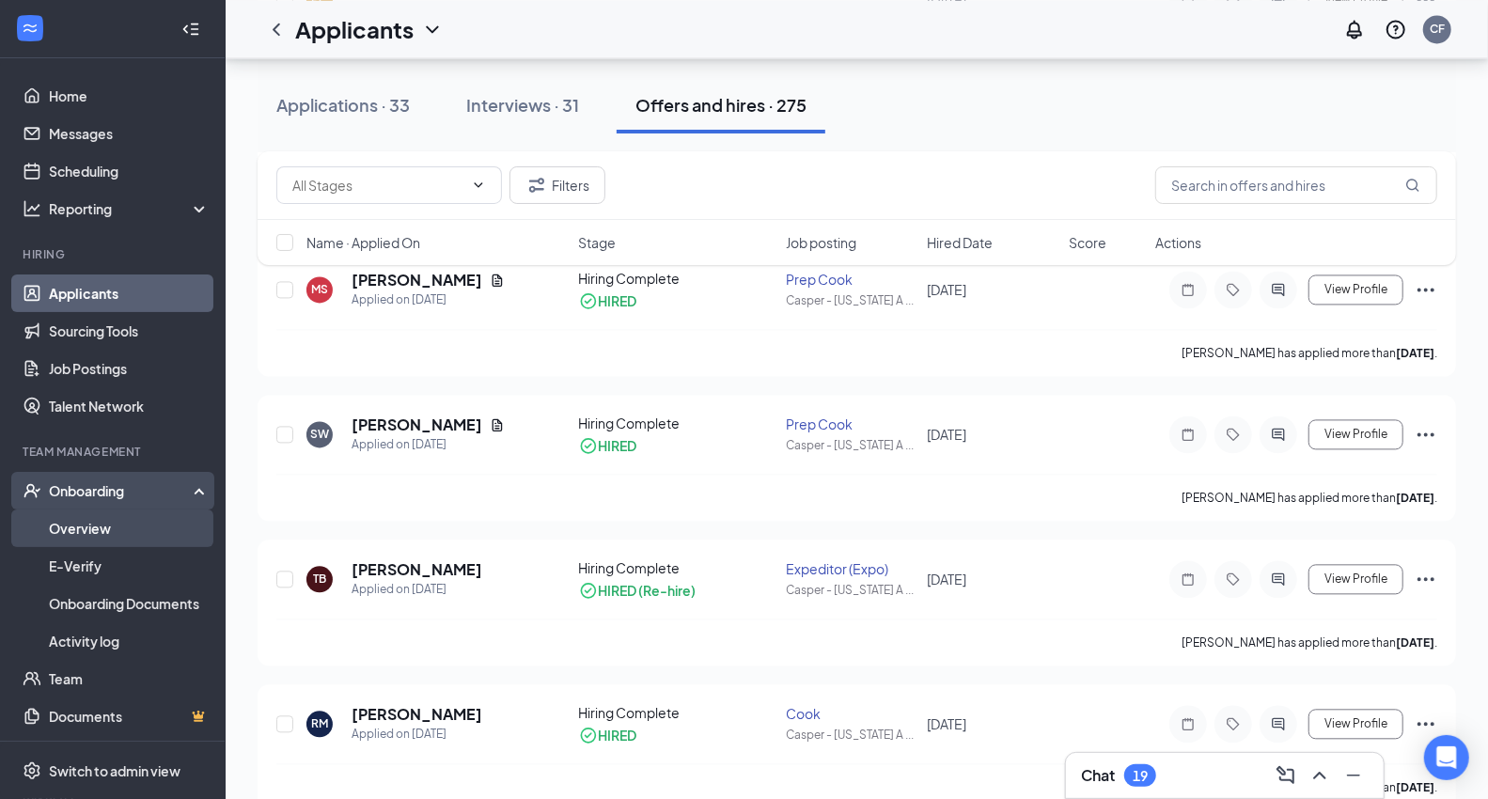
click at [137, 536] on link "Overview" at bounding box center [129, 528] width 161 height 38
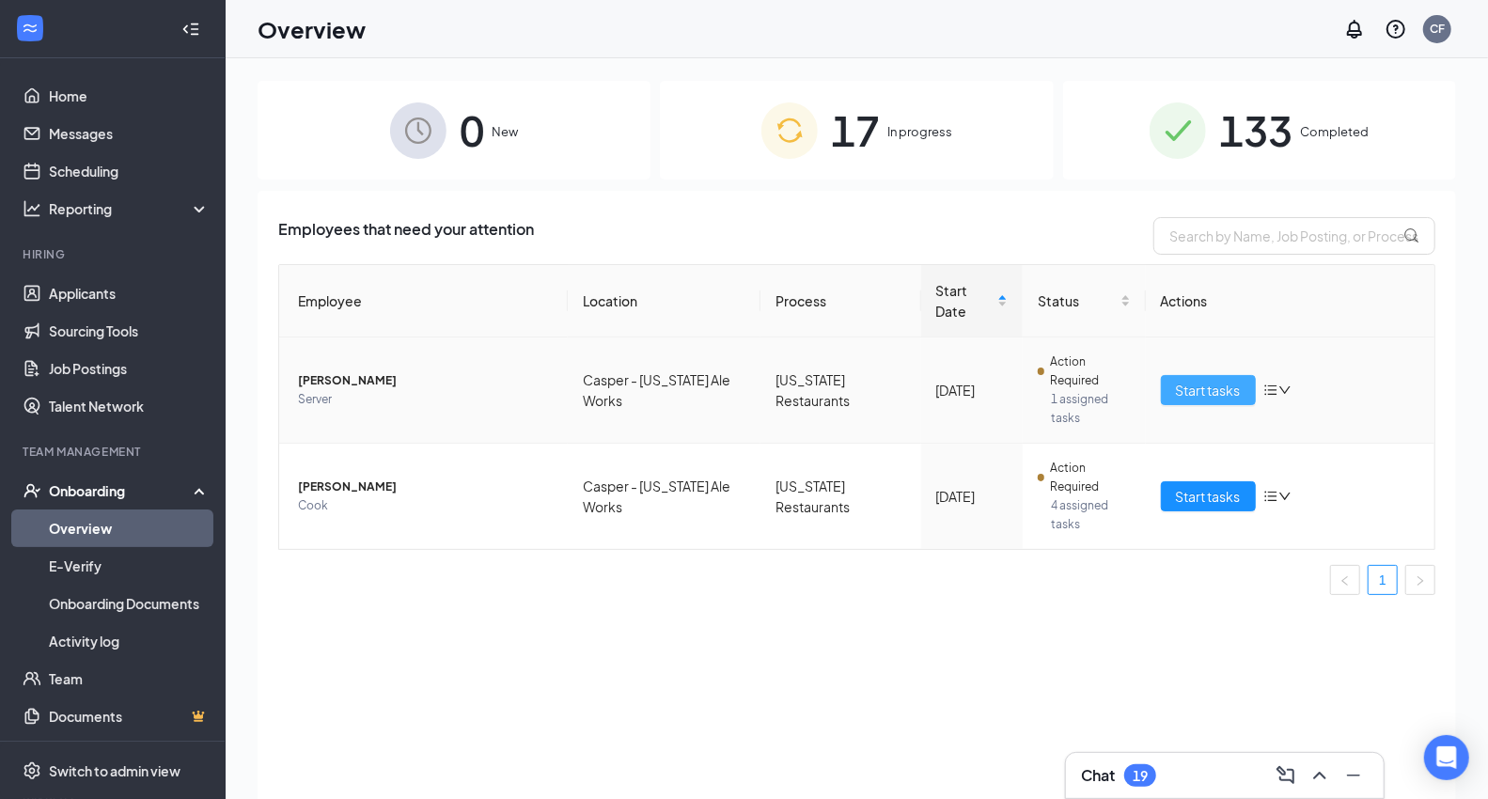
drag, startPoint x: 1217, startPoint y: 396, endPoint x: 1206, endPoint y: 393, distance: 11.6
click at [1215, 397] on span "Start tasks" at bounding box center [1208, 390] width 65 height 21
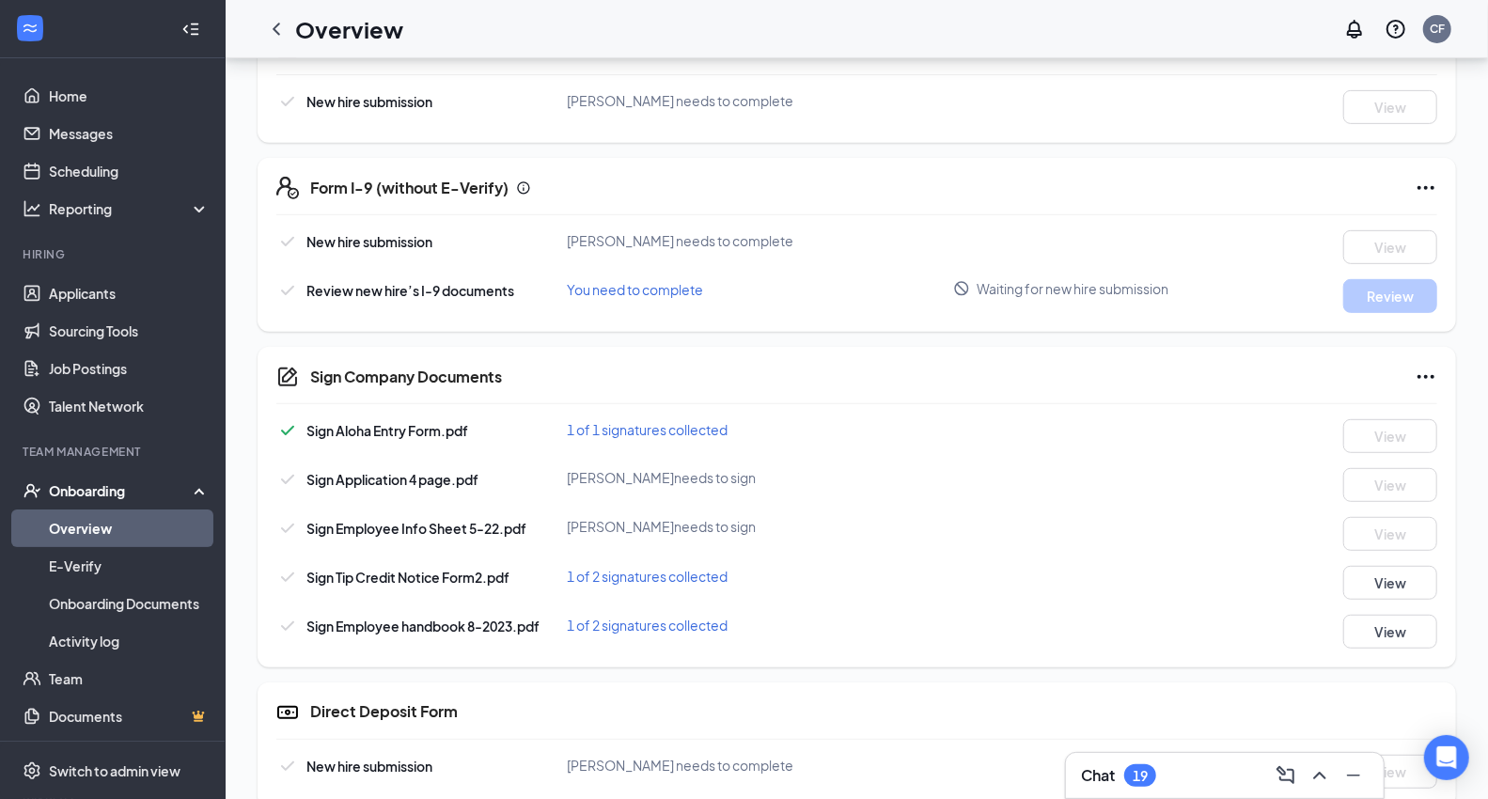
scroll to position [503, 0]
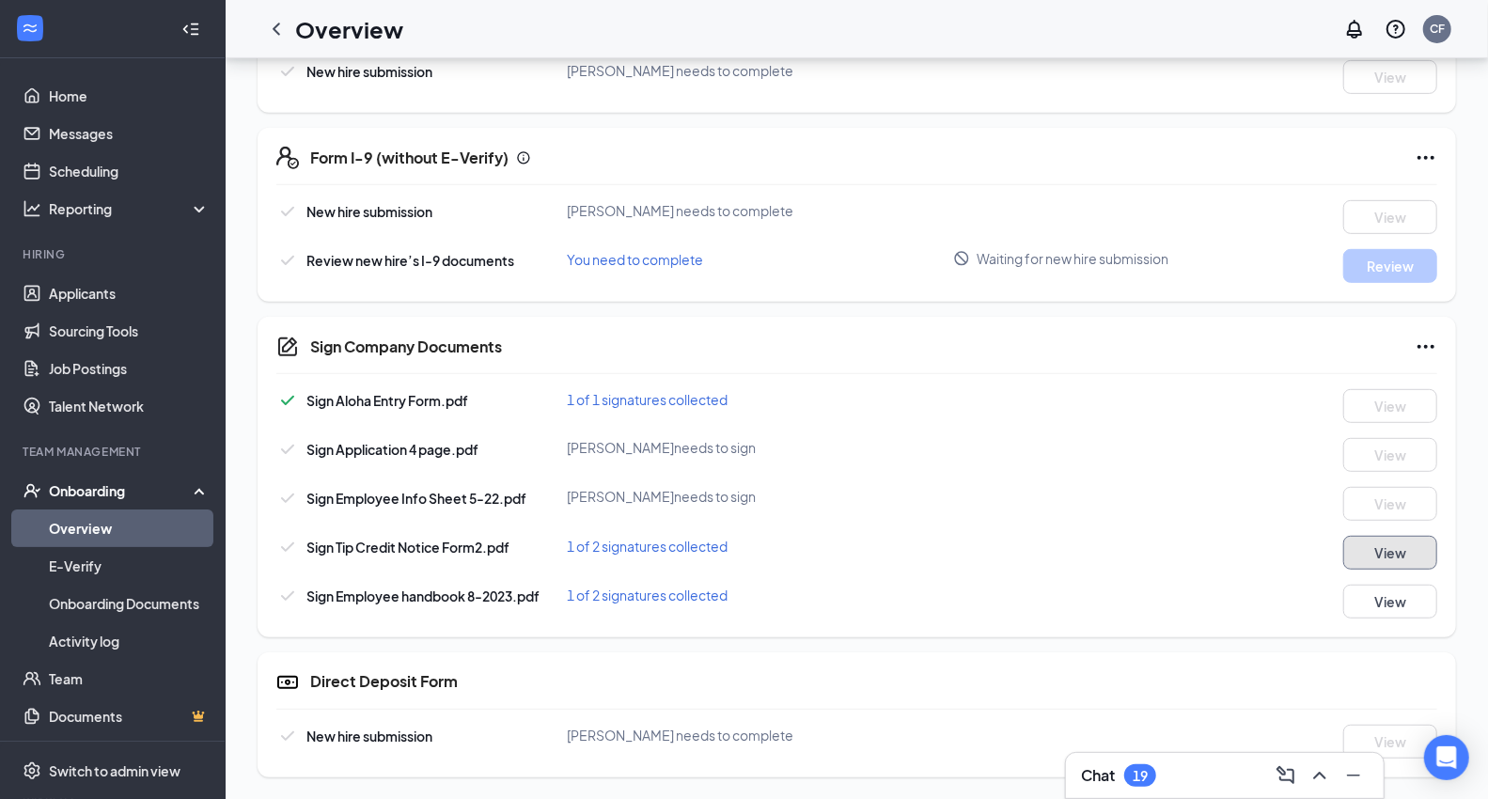
click at [1395, 561] on button "View" at bounding box center [1390, 553] width 94 height 34
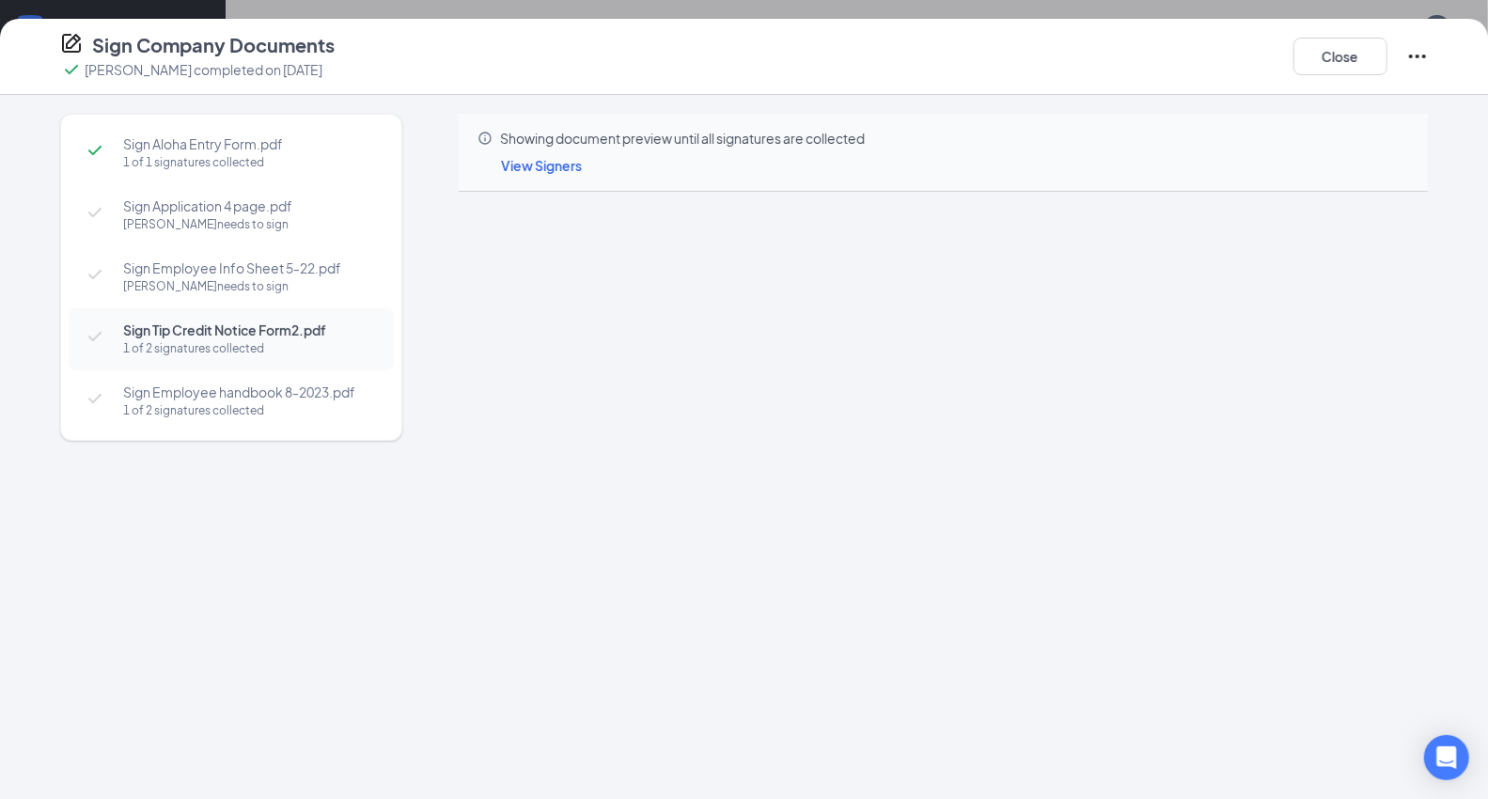
click at [538, 161] on span "View Signers" at bounding box center [541, 165] width 81 height 17
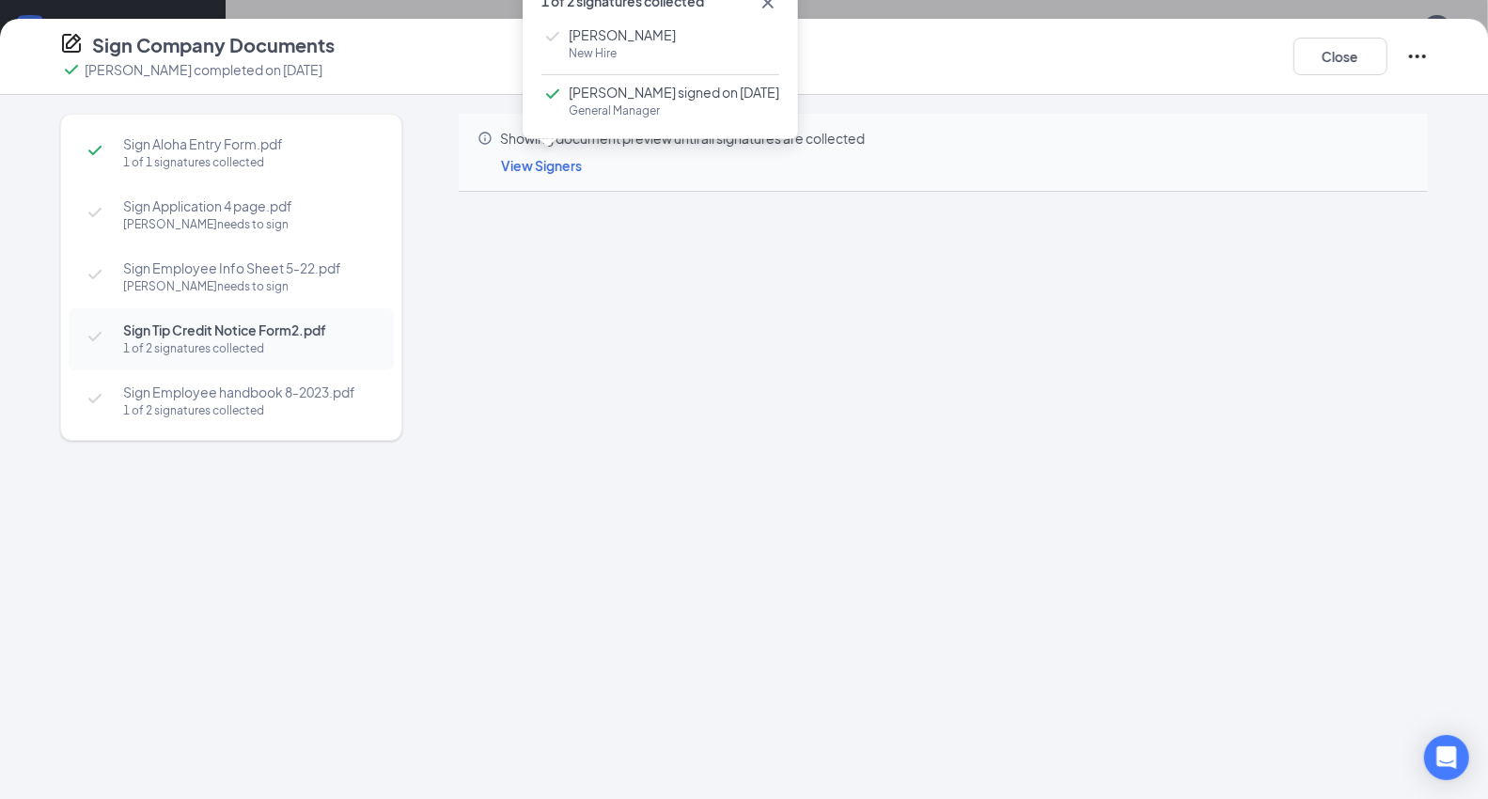
drag, startPoint x: 1115, startPoint y: 106, endPoint x: 1198, endPoint y: 103, distance: 83.7
click at [1128, 122] on div "Sign Aloha Entry Form.pdf 1 of 1 signatures collected Sign Application 4 page.p…" at bounding box center [744, 447] width 1488 height 704
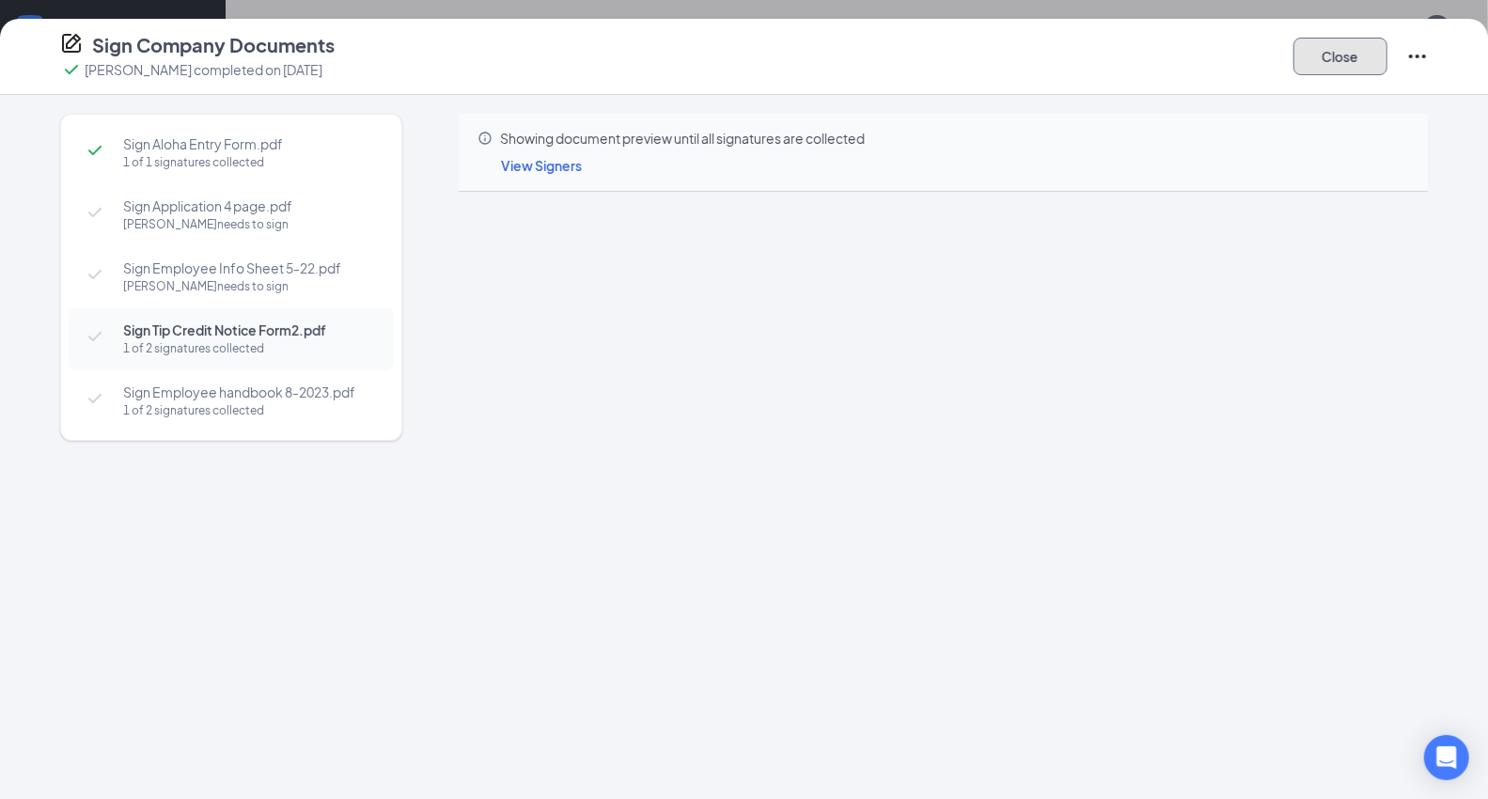
click at [1338, 55] on button "Close" at bounding box center [1340, 57] width 94 height 38
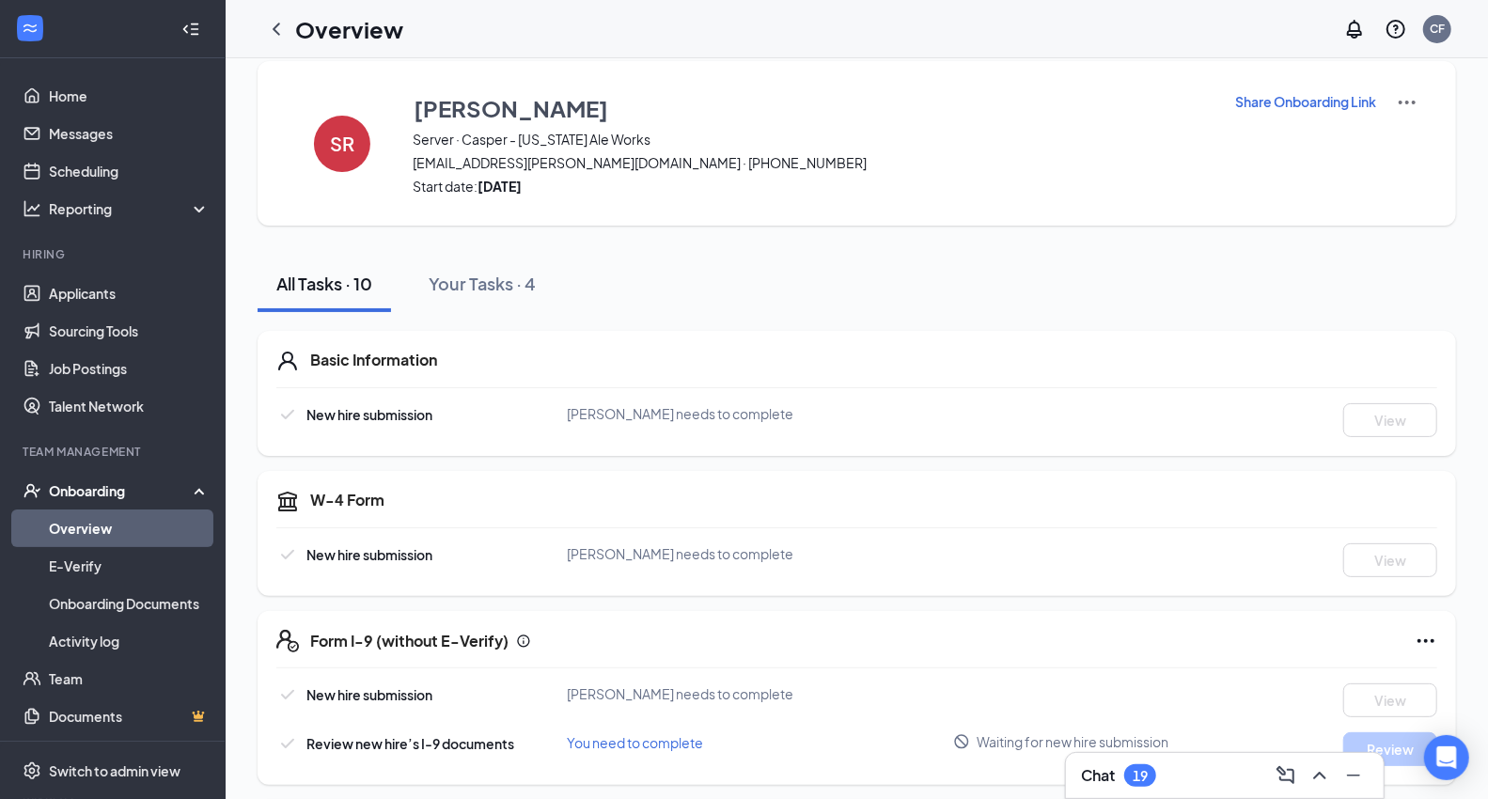
scroll to position [0, 0]
